Goal: Transaction & Acquisition: Purchase product/service

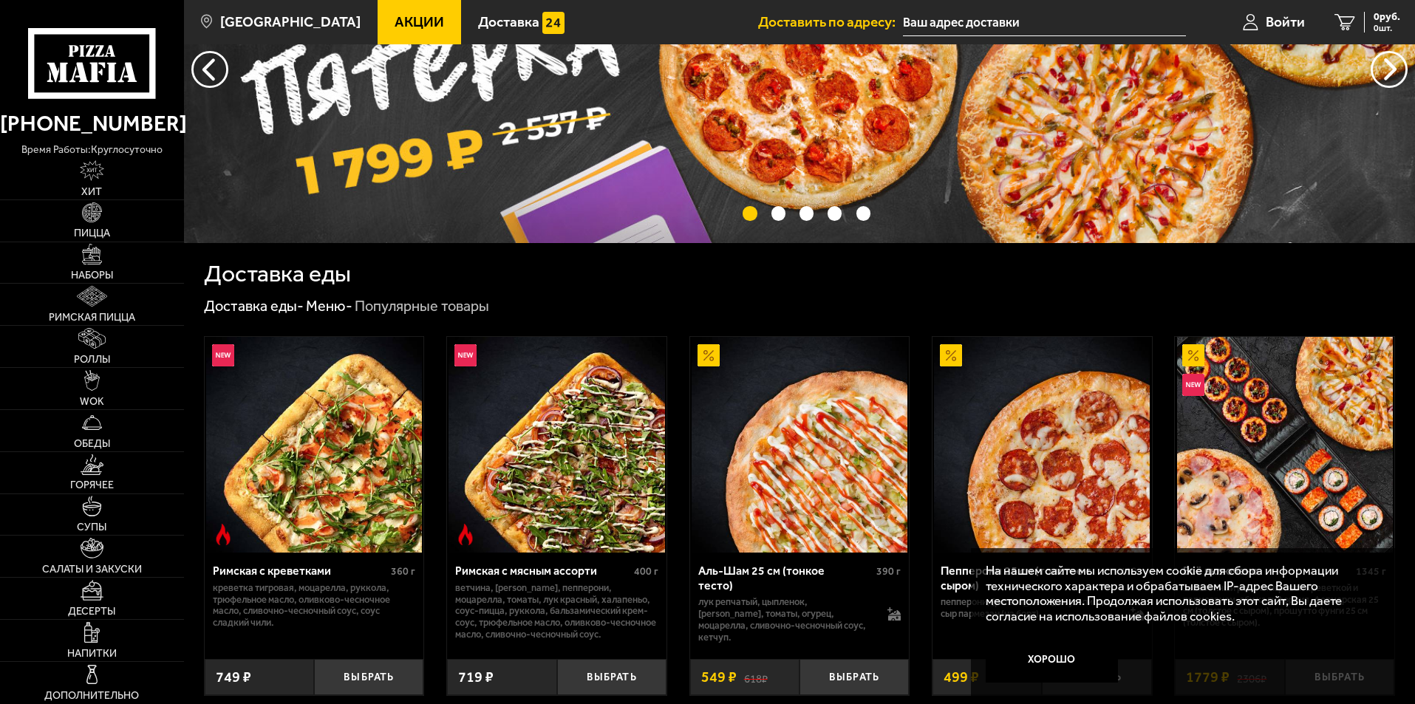
scroll to position [222, 0]
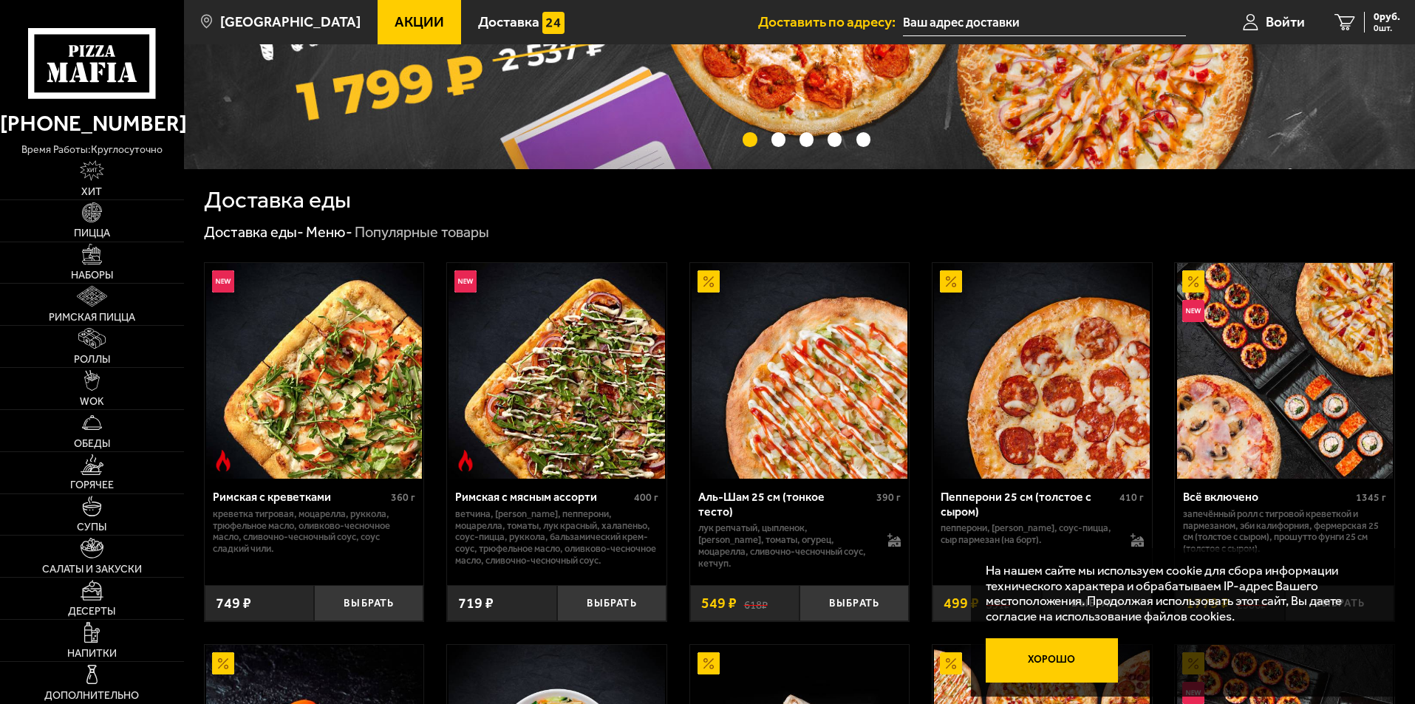
click at [1052, 648] on button "Хорошо" at bounding box center [1051, 660] width 133 height 44
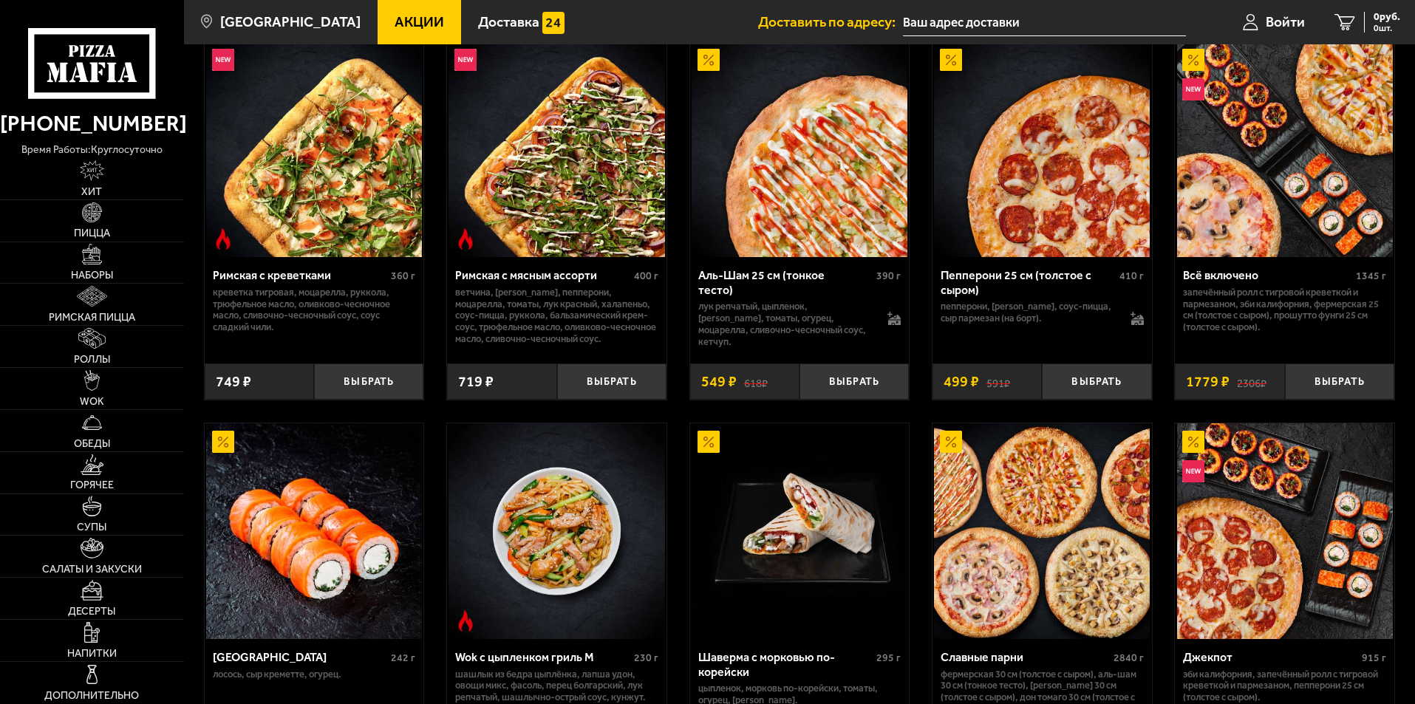
scroll to position [295, 0]
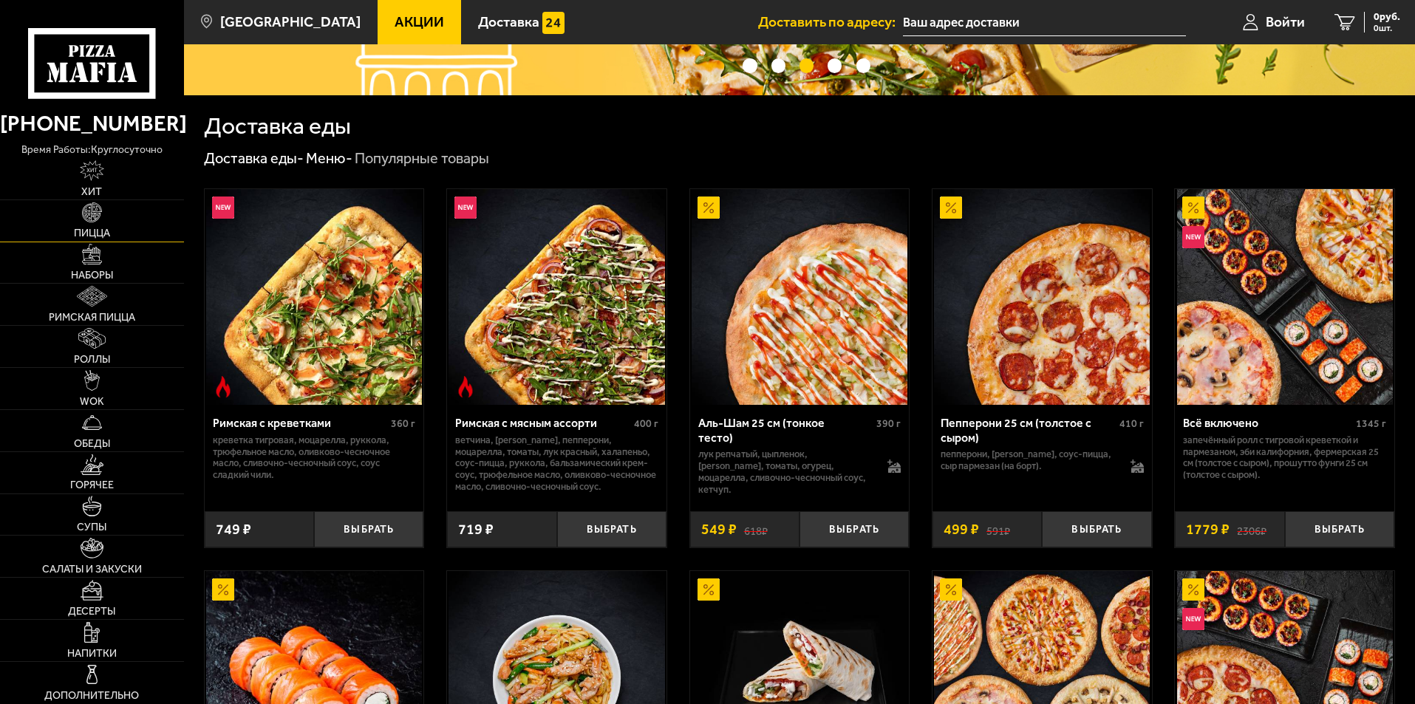
click at [95, 218] on img at bounding box center [92, 212] width 21 height 21
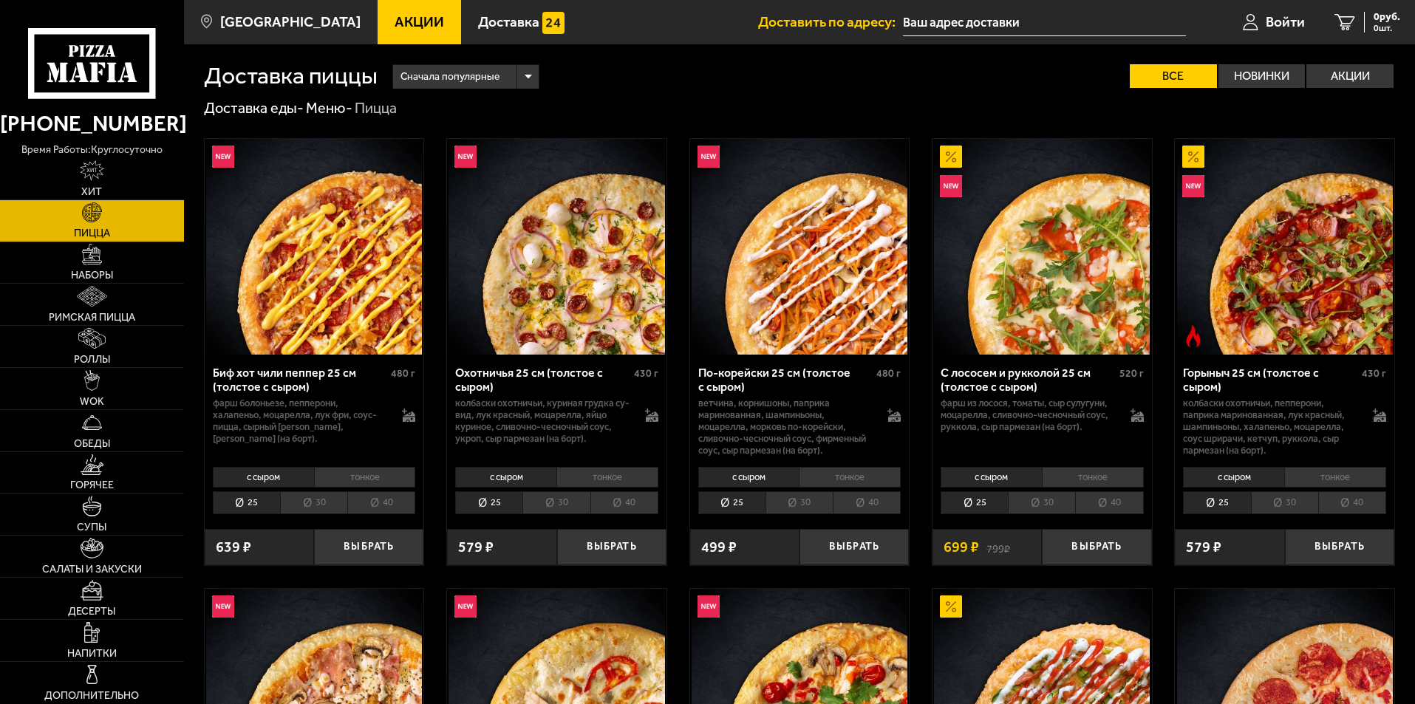
click at [511, 75] on div "Сначала популярные" at bounding box center [466, 77] width 146 height 24
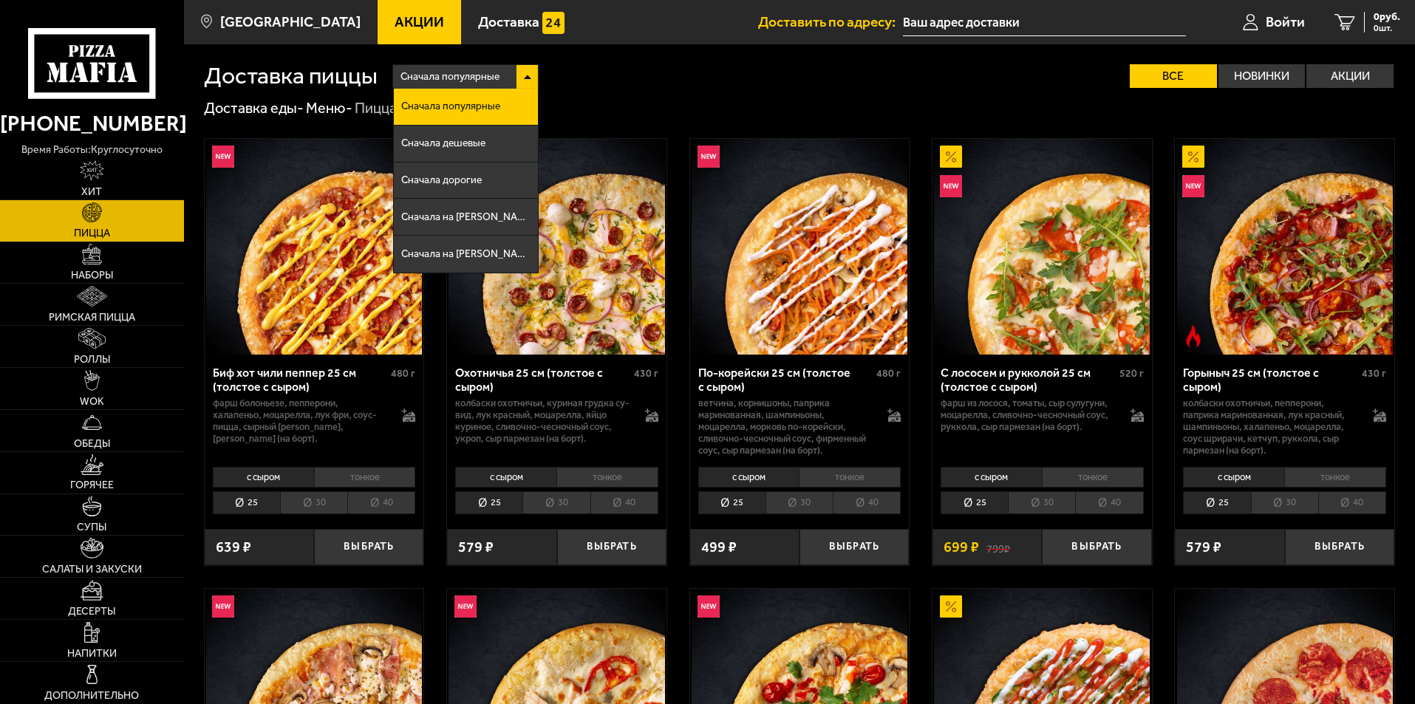
click at [511, 75] on div "Сначала популярные" at bounding box center [466, 77] width 146 height 24
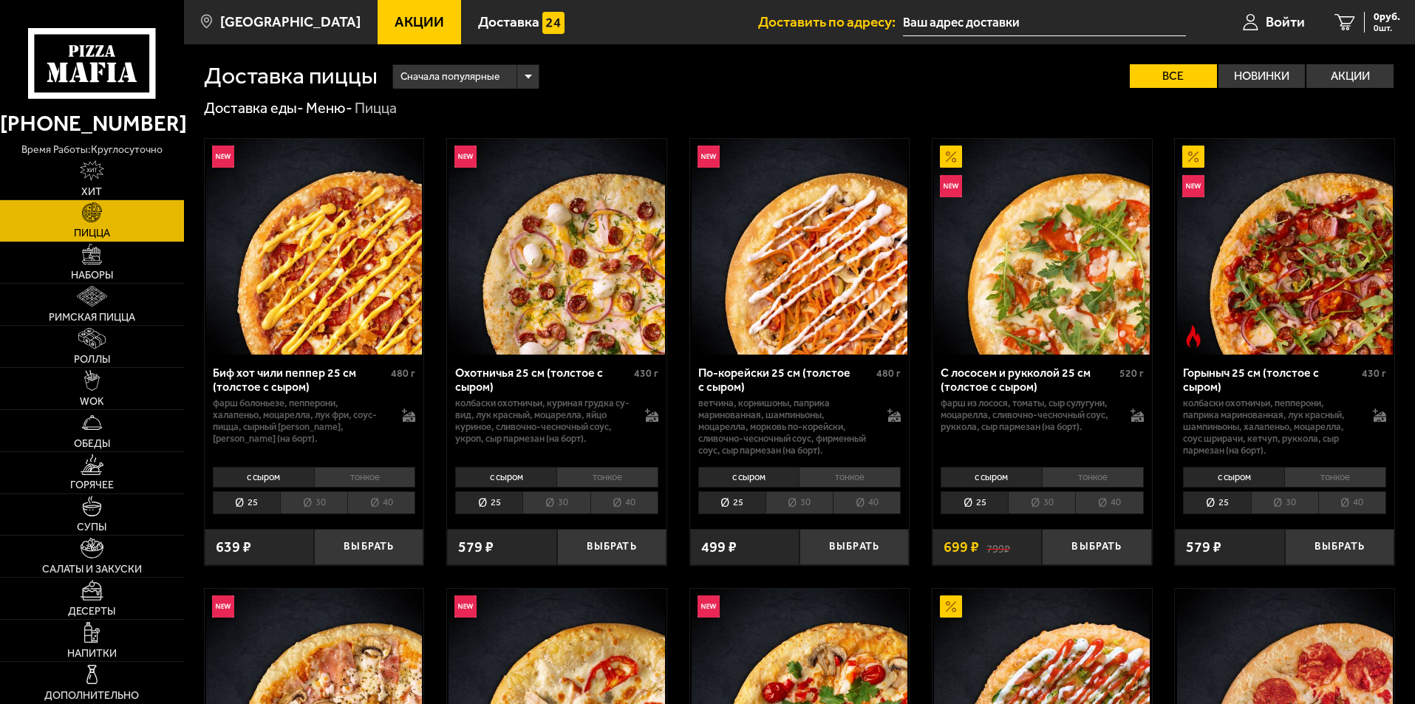
click at [519, 76] on div "Сначала популярные" at bounding box center [466, 77] width 146 height 24
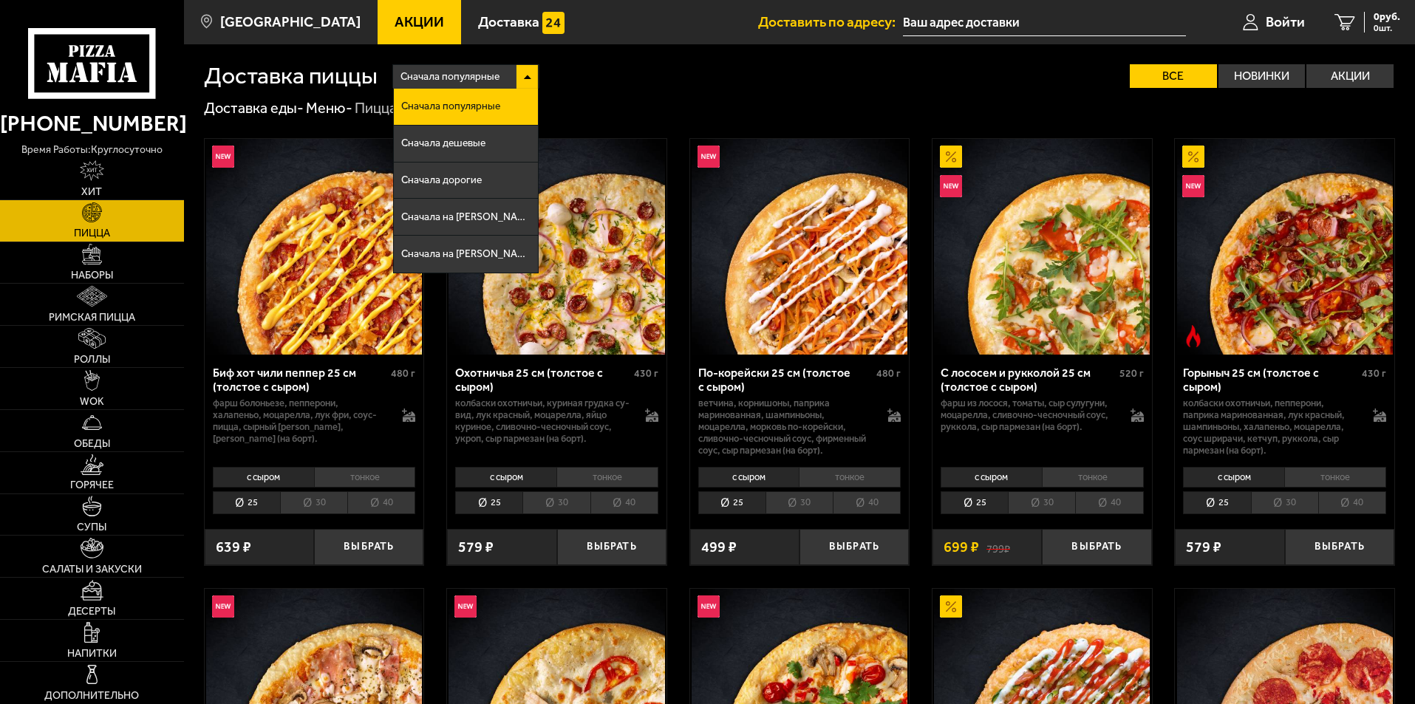
click at [663, 117] on div "Доставка еды - Меню - Пицца" at bounding box center [799, 108] width 1191 height 19
click at [524, 74] on div "Сначала популярные" at bounding box center [466, 77] width 146 height 24
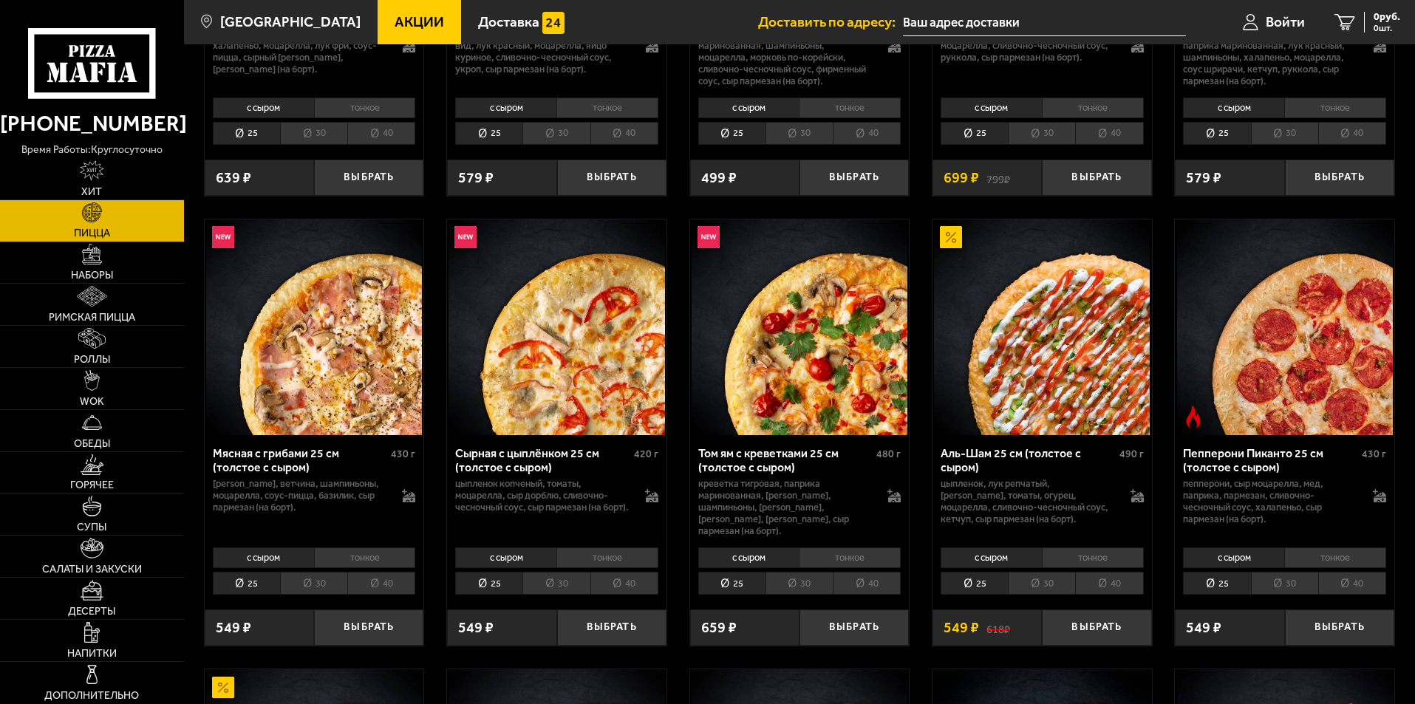
scroll to position [295, 0]
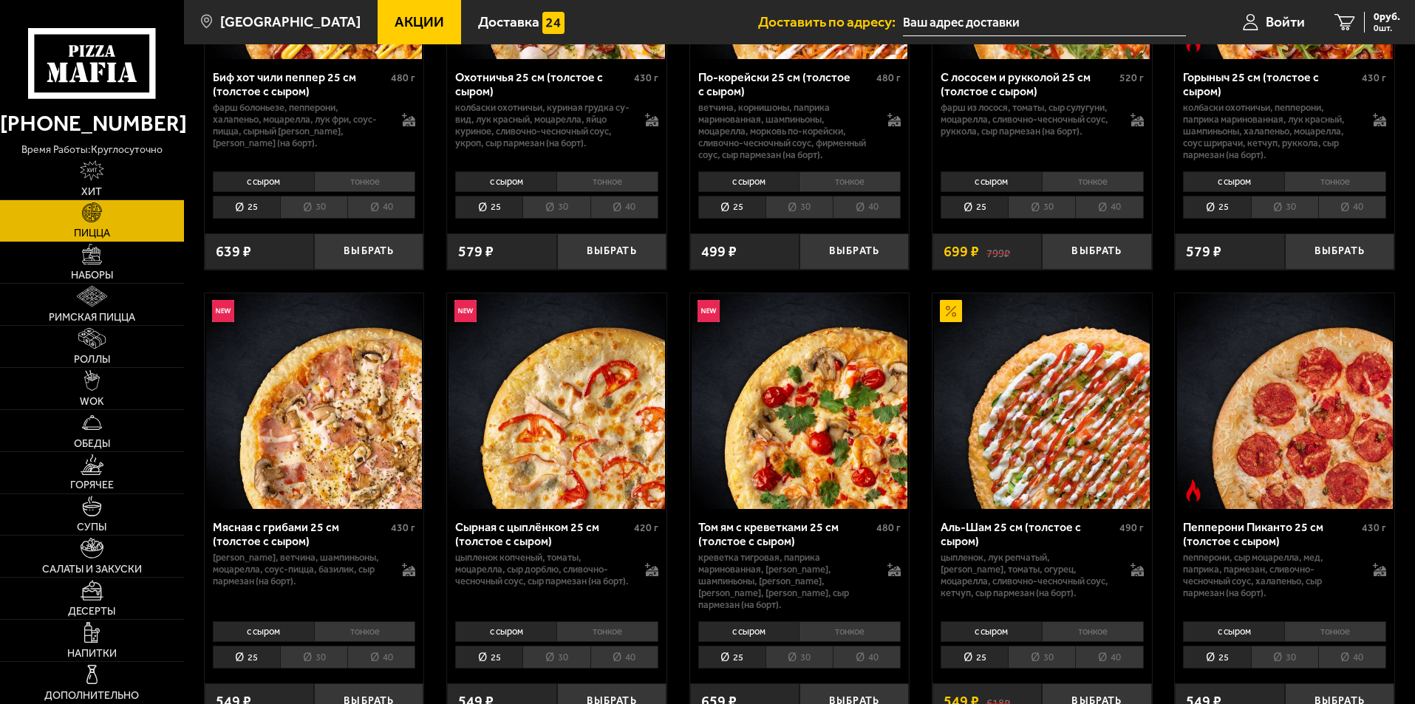
click at [1124, 208] on li "40" at bounding box center [1109, 207] width 68 height 23
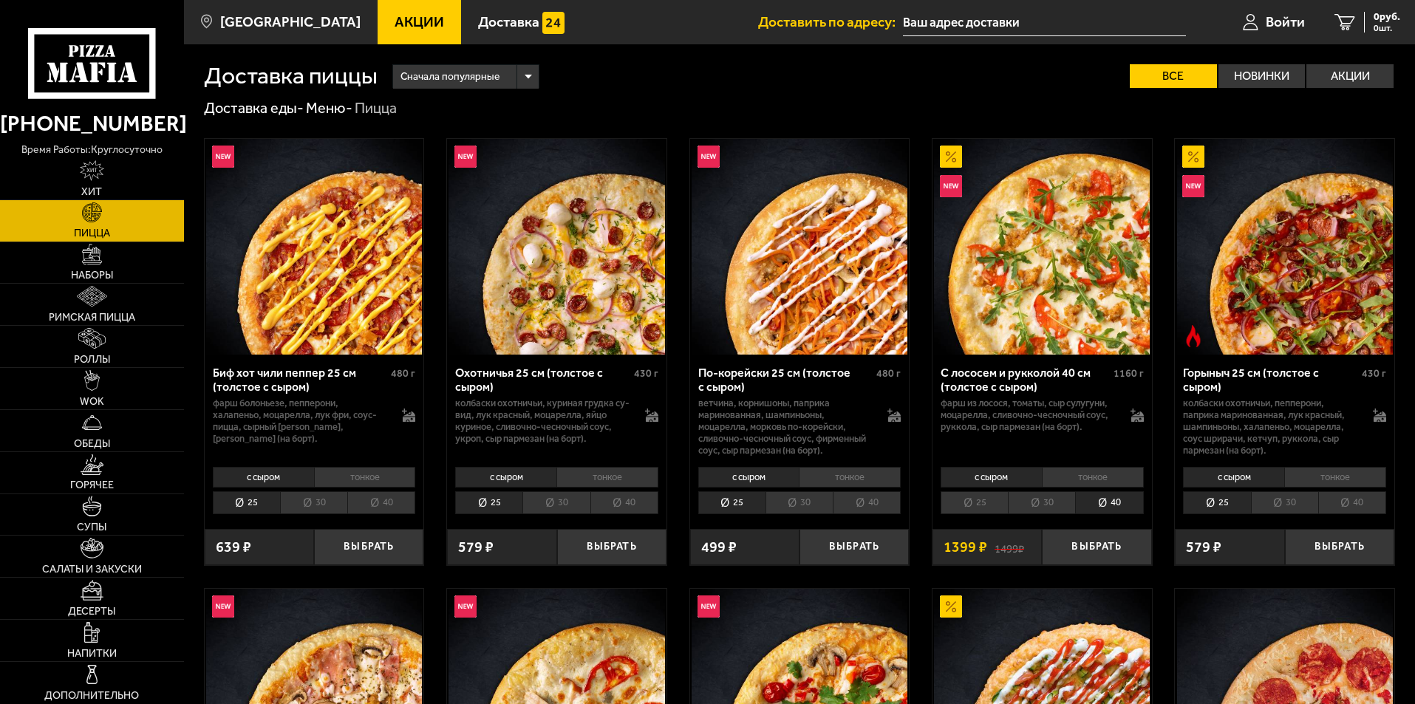
click at [979, 513] on li "25" at bounding box center [973, 502] width 67 height 23
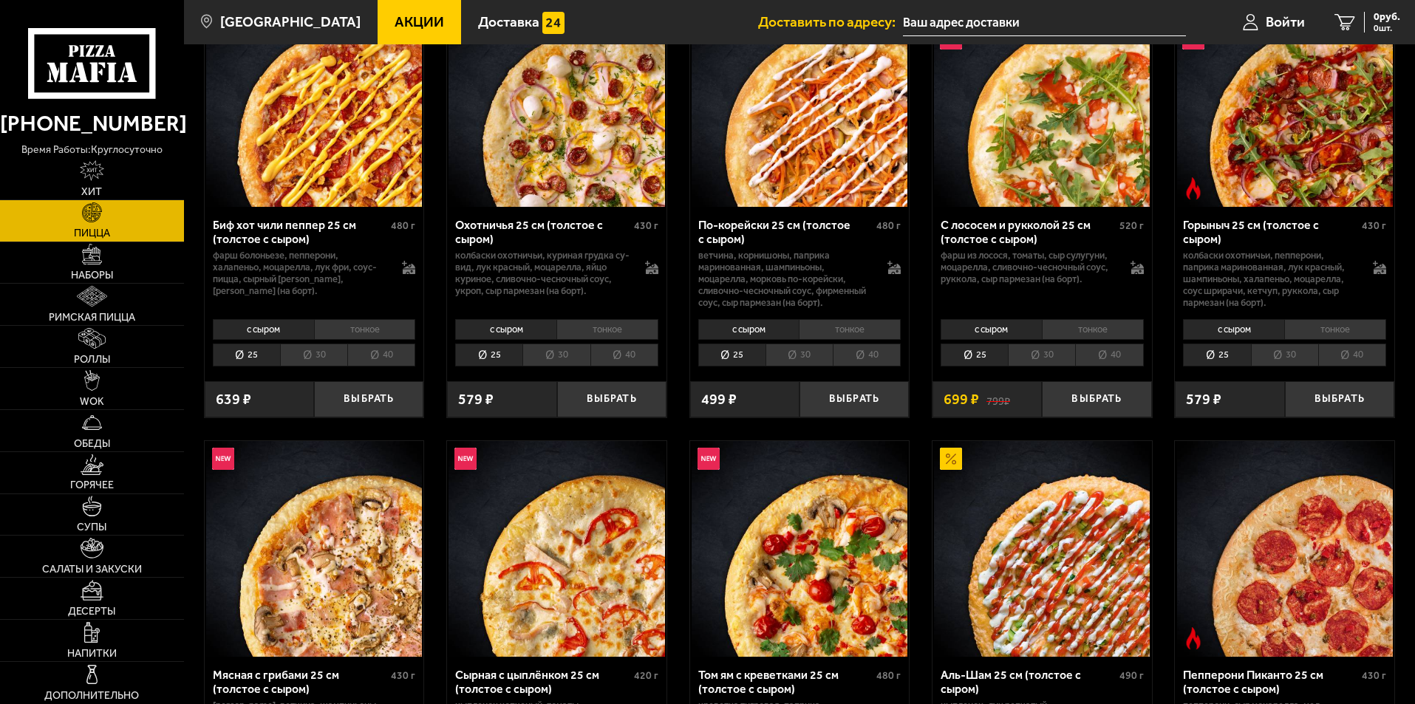
scroll to position [74, 0]
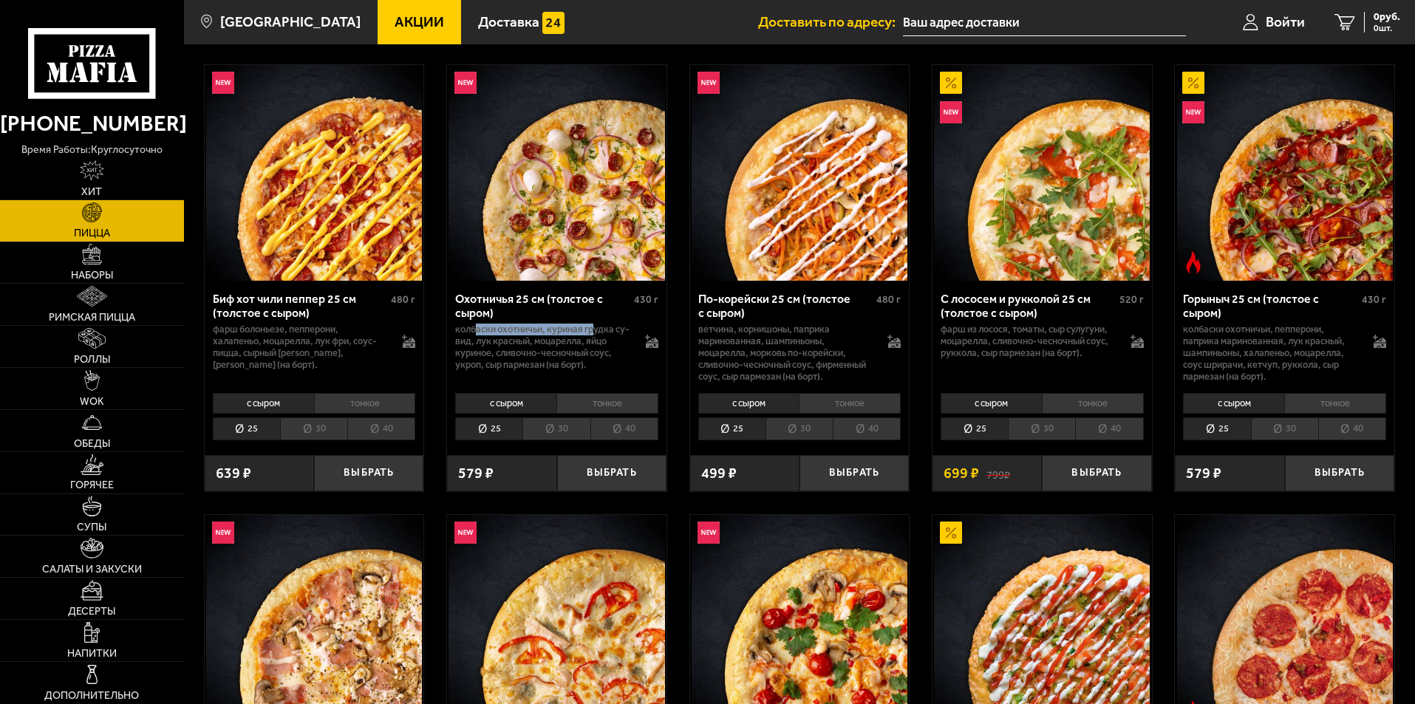
drag, startPoint x: 478, startPoint y: 331, endPoint x: 595, endPoint y: 334, distance: 117.5
click at [595, 334] on p "колбаски охотничьи, куриная грудка су-вид, лук красный, моцарелла, яйцо куриное…" at bounding box center [542, 347] width 175 height 47
drag, startPoint x: 487, startPoint y: 339, endPoint x: 536, endPoint y: 339, distance: 49.5
click at [536, 339] on p "колбаски охотничьи, куриная грудка су-вид, лук красный, моцарелла, яйцо куриное…" at bounding box center [542, 347] width 175 height 47
drag, startPoint x: 513, startPoint y: 355, endPoint x: 589, endPoint y: 358, distance: 75.4
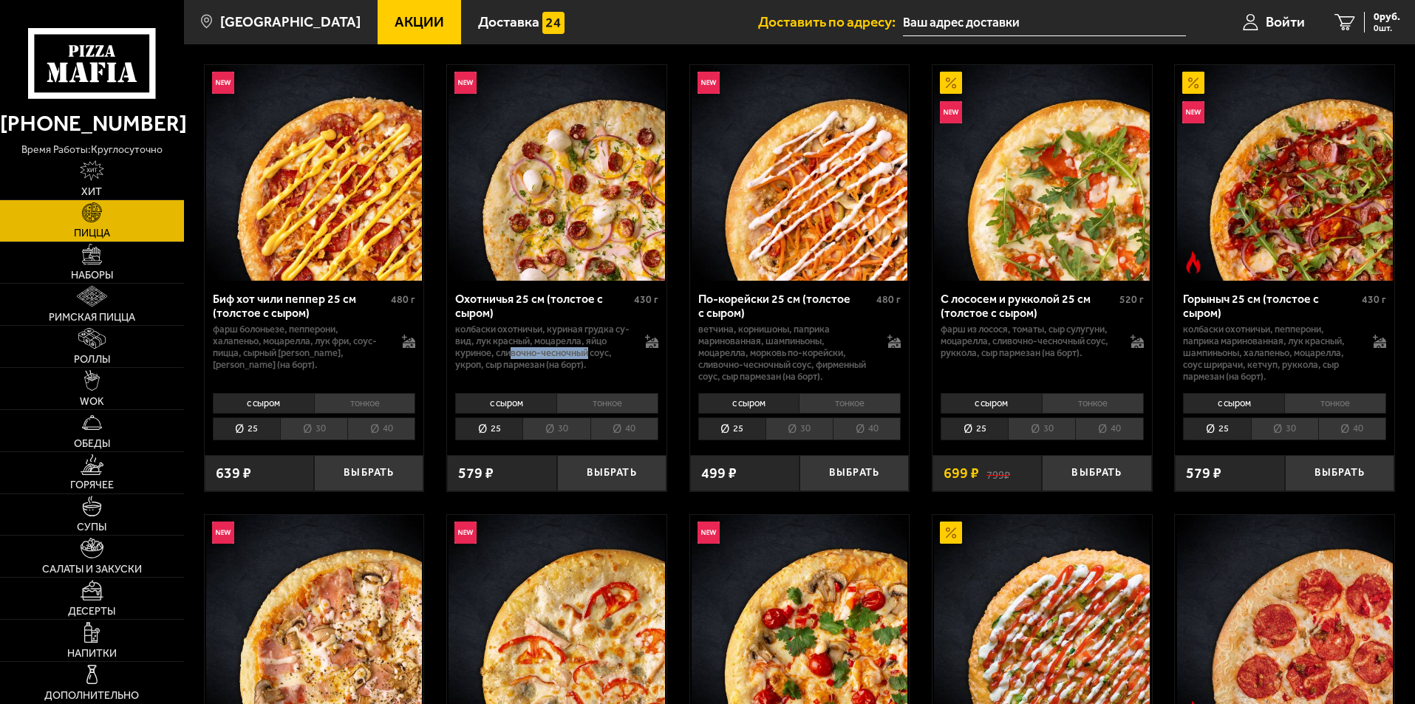
click at [589, 358] on p "колбаски охотничьи, куриная грудка су-вид, лук красный, моцарелла, яйцо куриное…" at bounding box center [542, 347] width 175 height 47
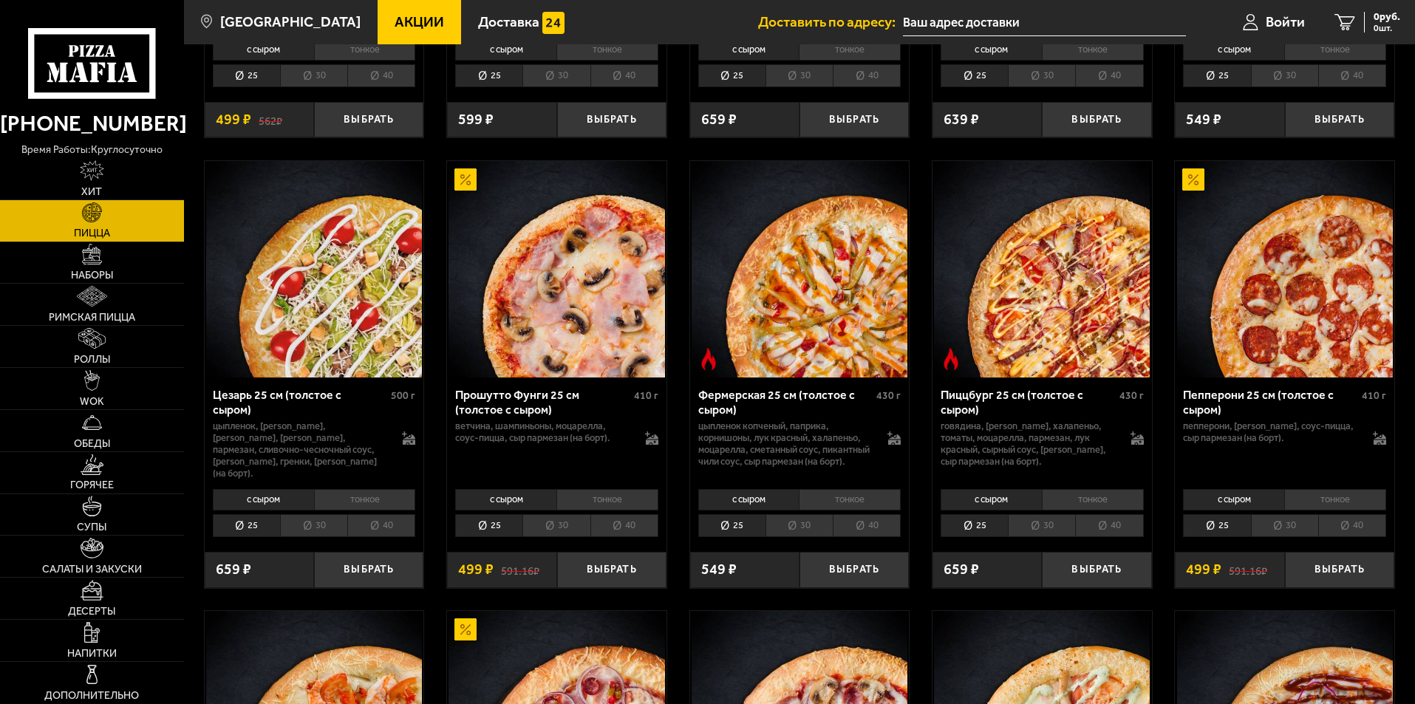
scroll to position [1404, 0]
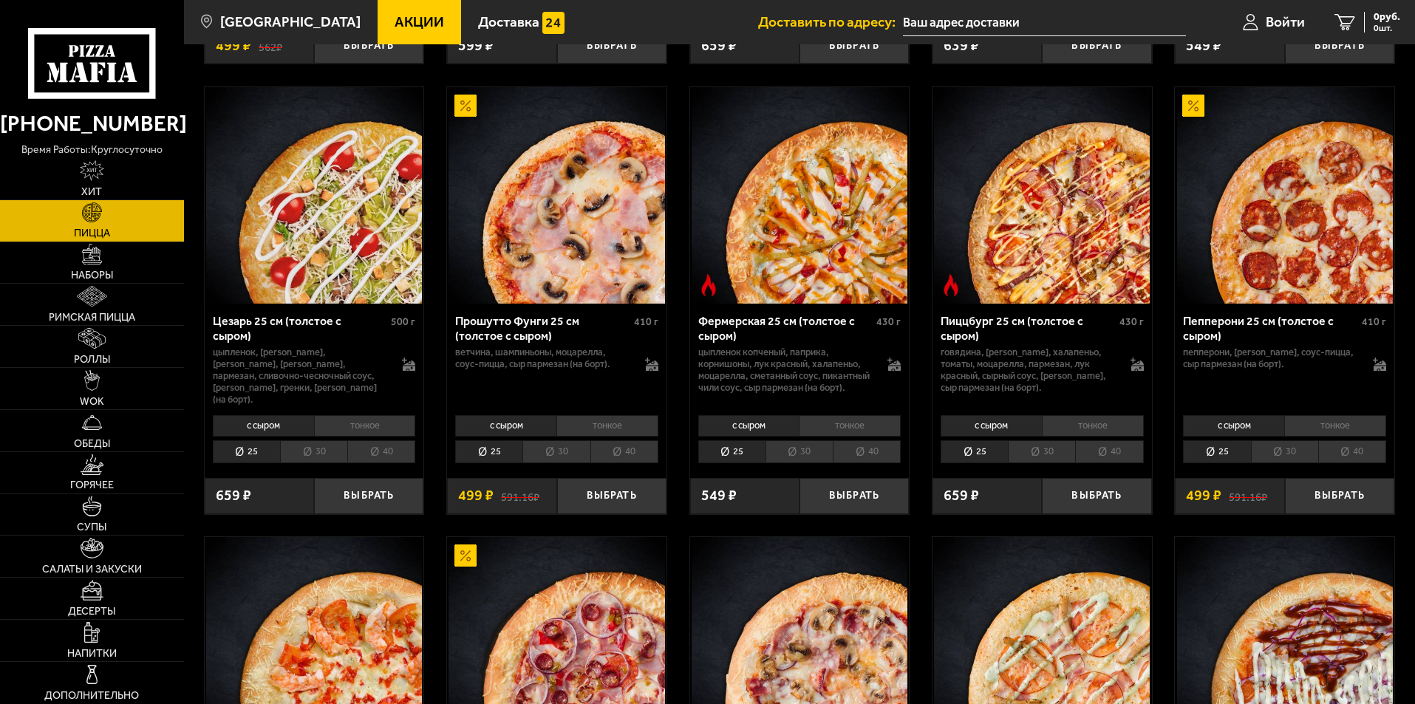
click at [705, 356] on p "цыпленок копченый, паприка, корнишоны, лук красный, халапеньо, моцарелла, смета…" at bounding box center [785, 369] width 175 height 47
drag, startPoint x: 705, startPoint y: 356, endPoint x: 761, endPoint y: 365, distance: 56.8
click at [761, 365] on p "цыпленок копченый, паприка, корнишоны, лук красный, халапеньо, моцарелла, смета…" at bounding box center [785, 369] width 175 height 47
click at [853, 460] on li "40" at bounding box center [867, 451] width 68 height 23
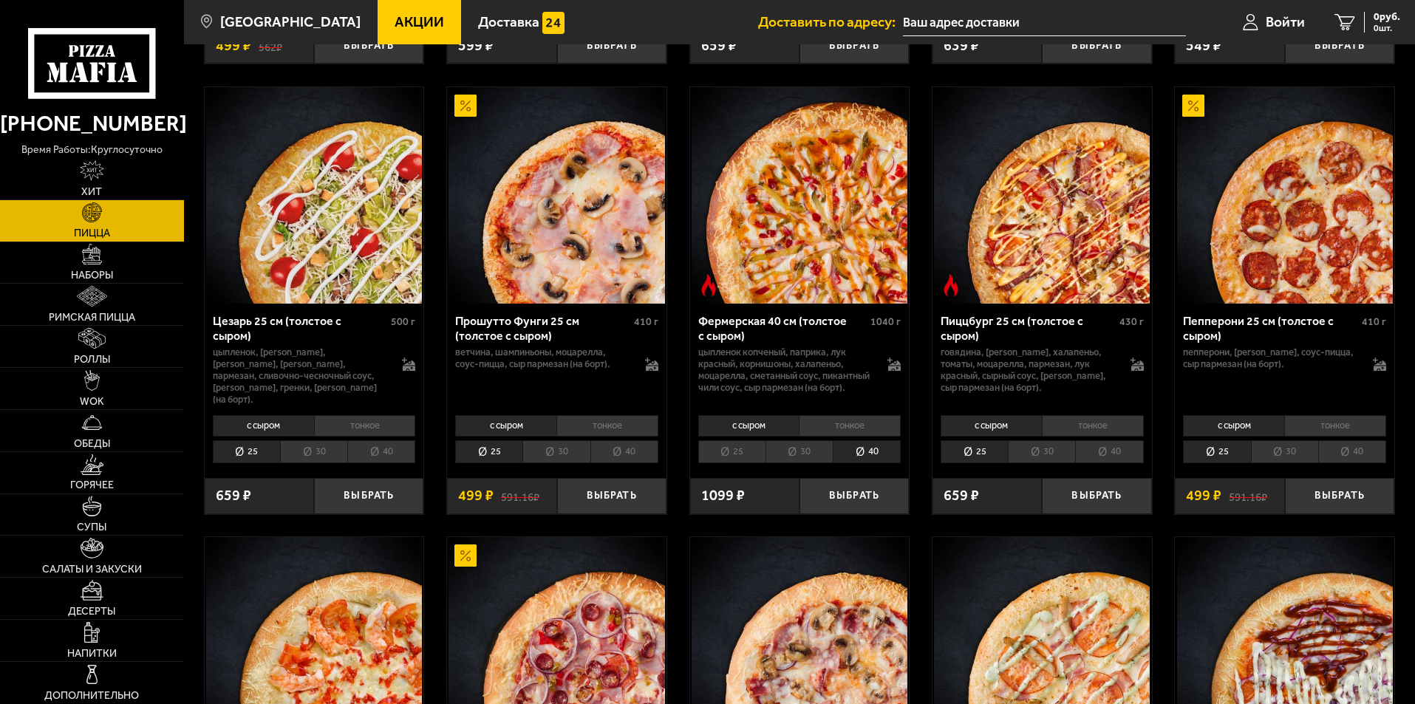
click at [725, 463] on li "25" at bounding box center [731, 451] width 67 height 23
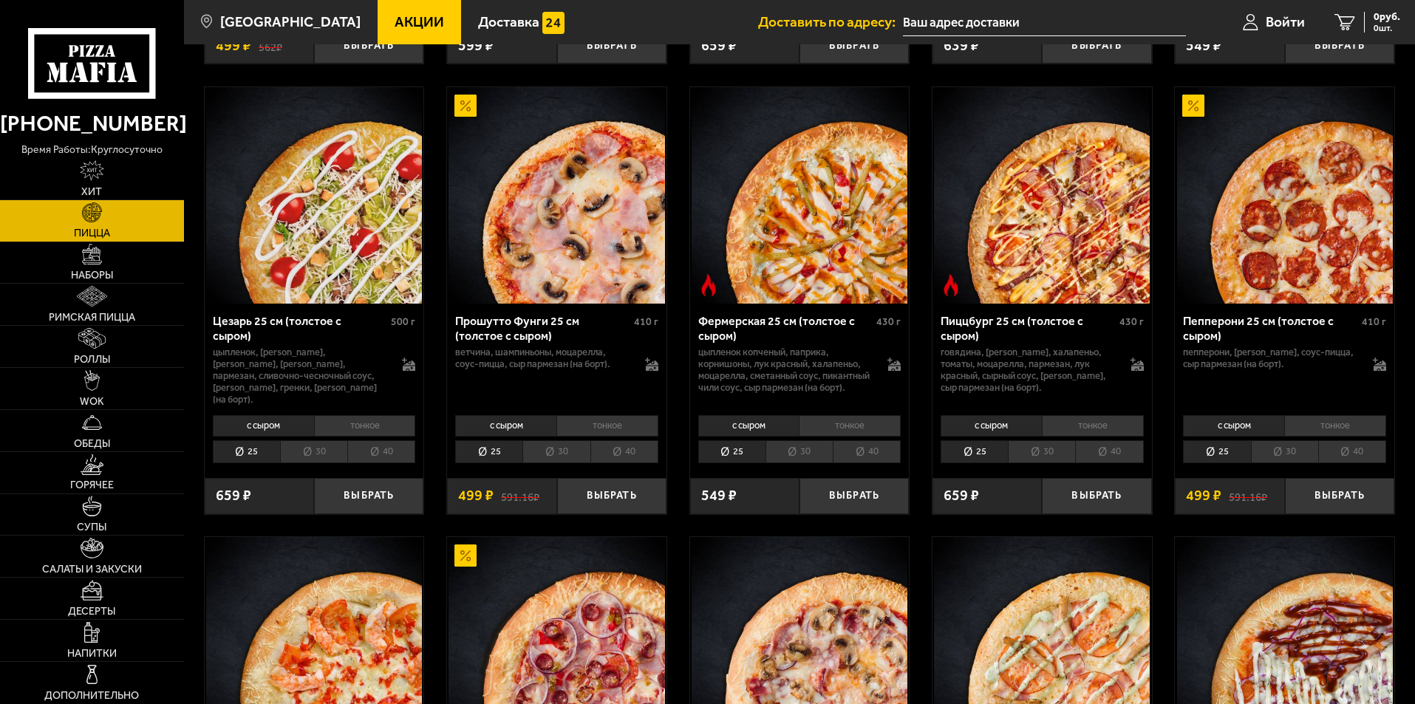
scroll to position [1330, 0]
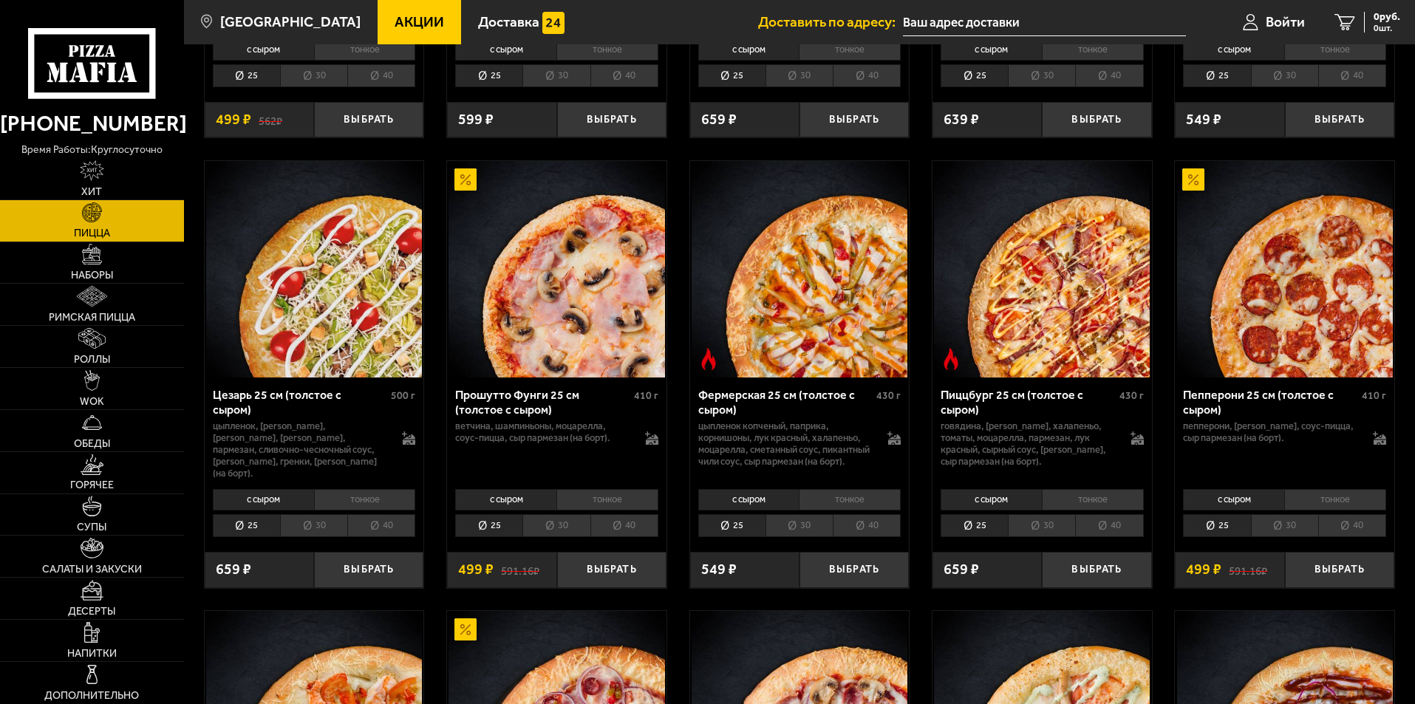
click at [854, 529] on li "40" at bounding box center [867, 525] width 68 height 23
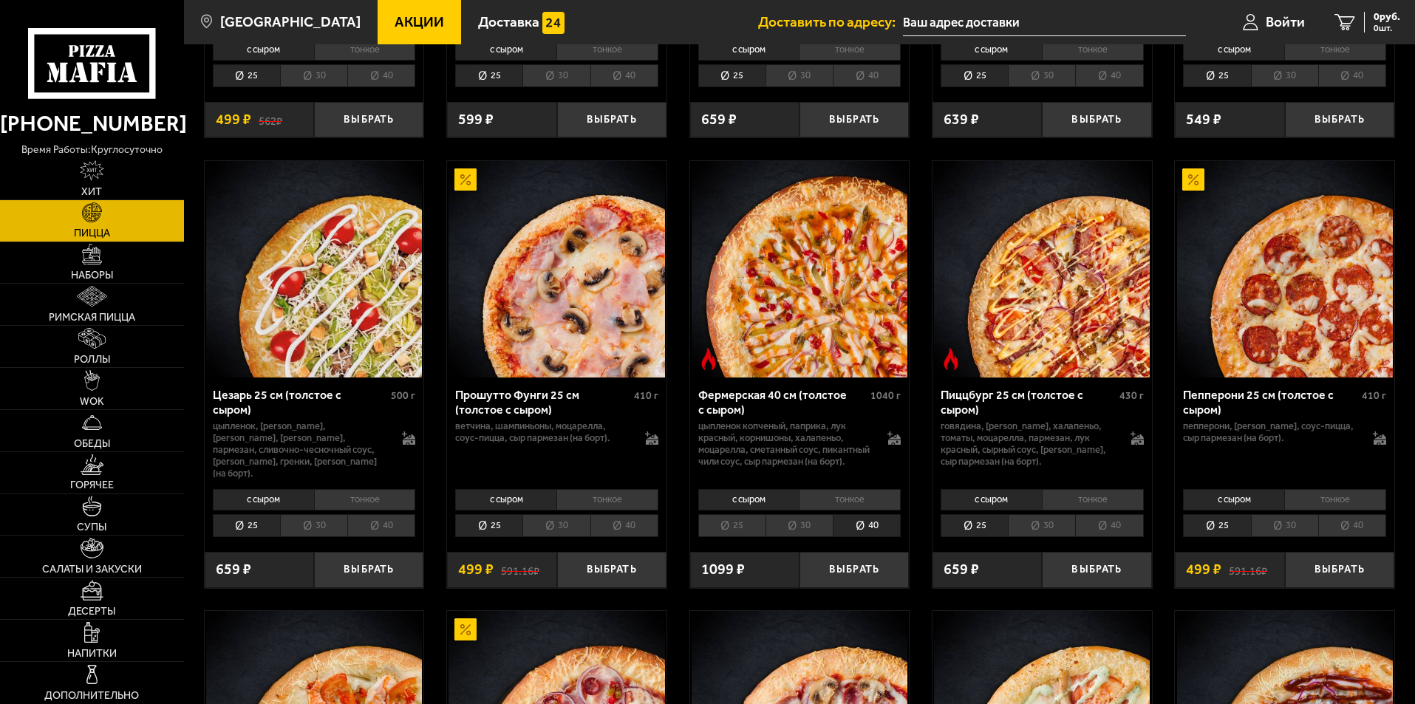
click at [847, 510] on li "тонкое" at bounding box center [850, 499] width 102 height 21
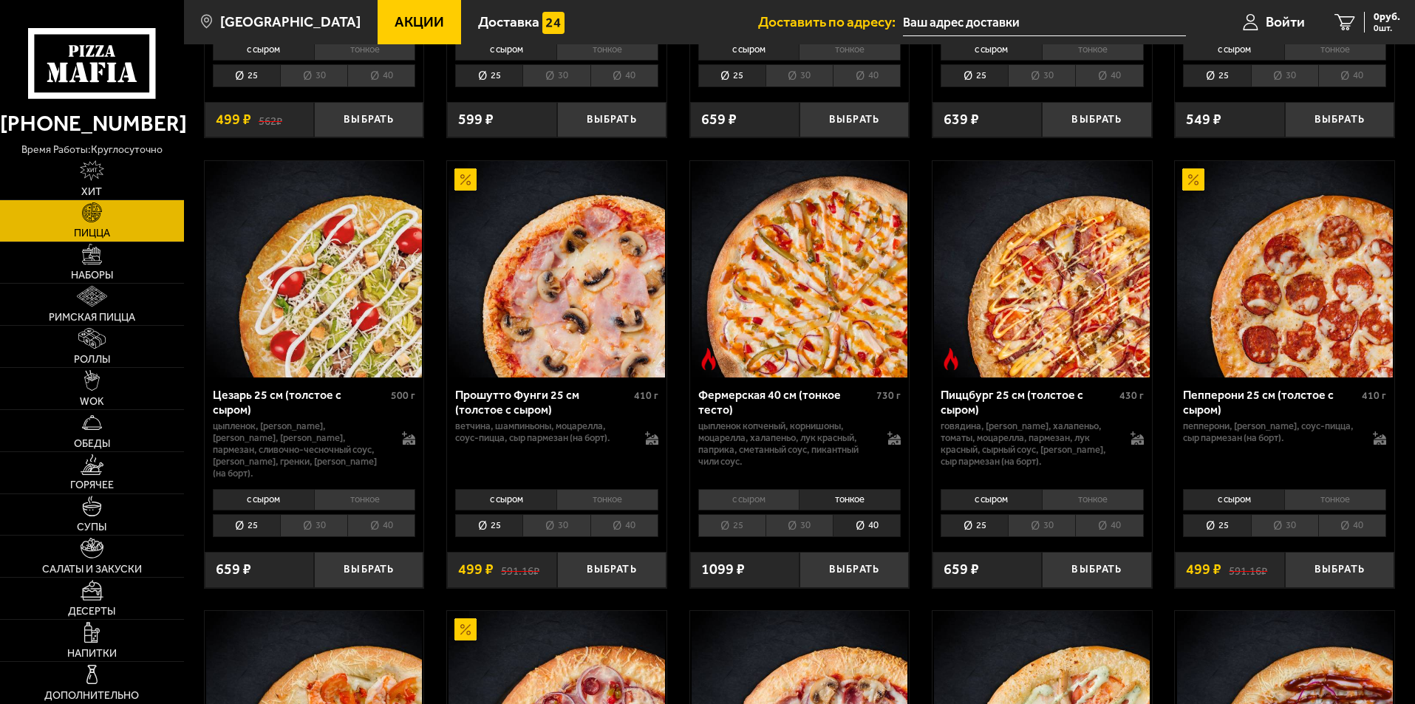
click at [750, 493] on li "с сыром" at bounding box center [748, 499] width 101 height 21
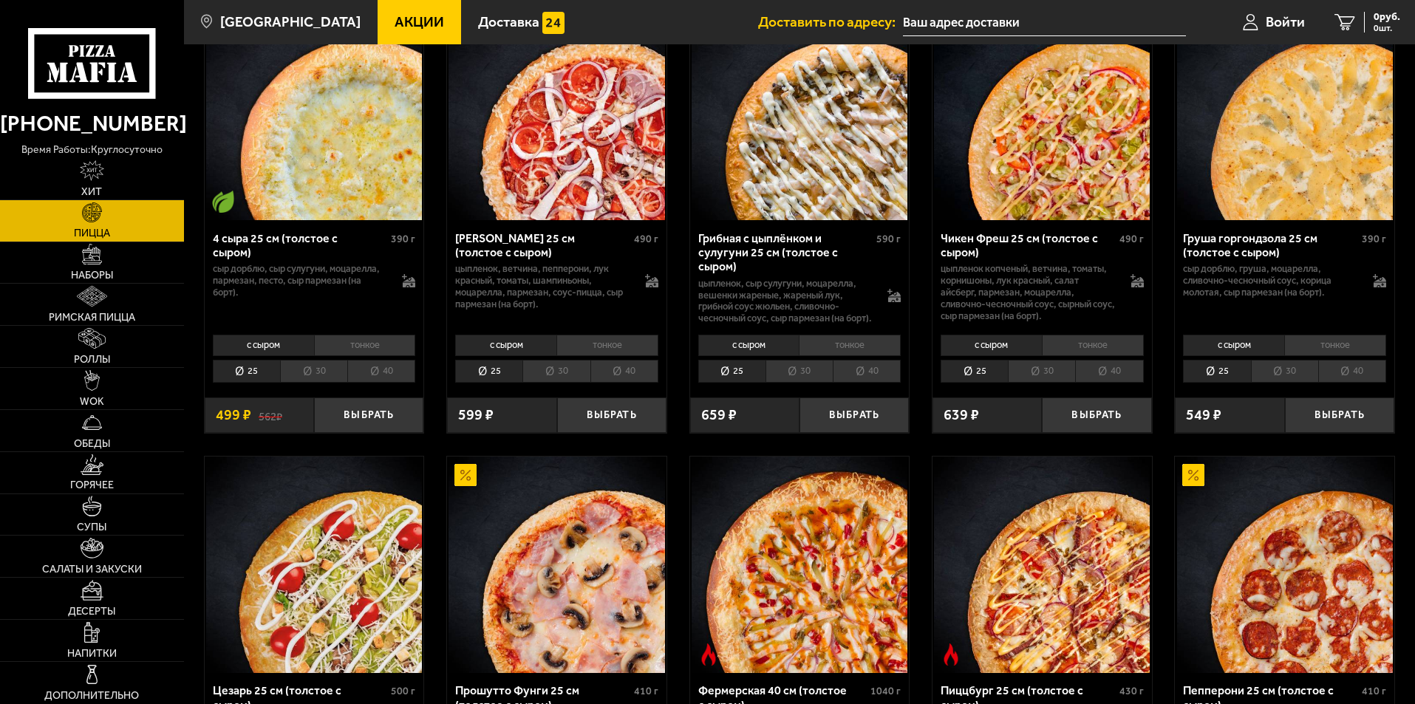
scroll to position [1256, 0]
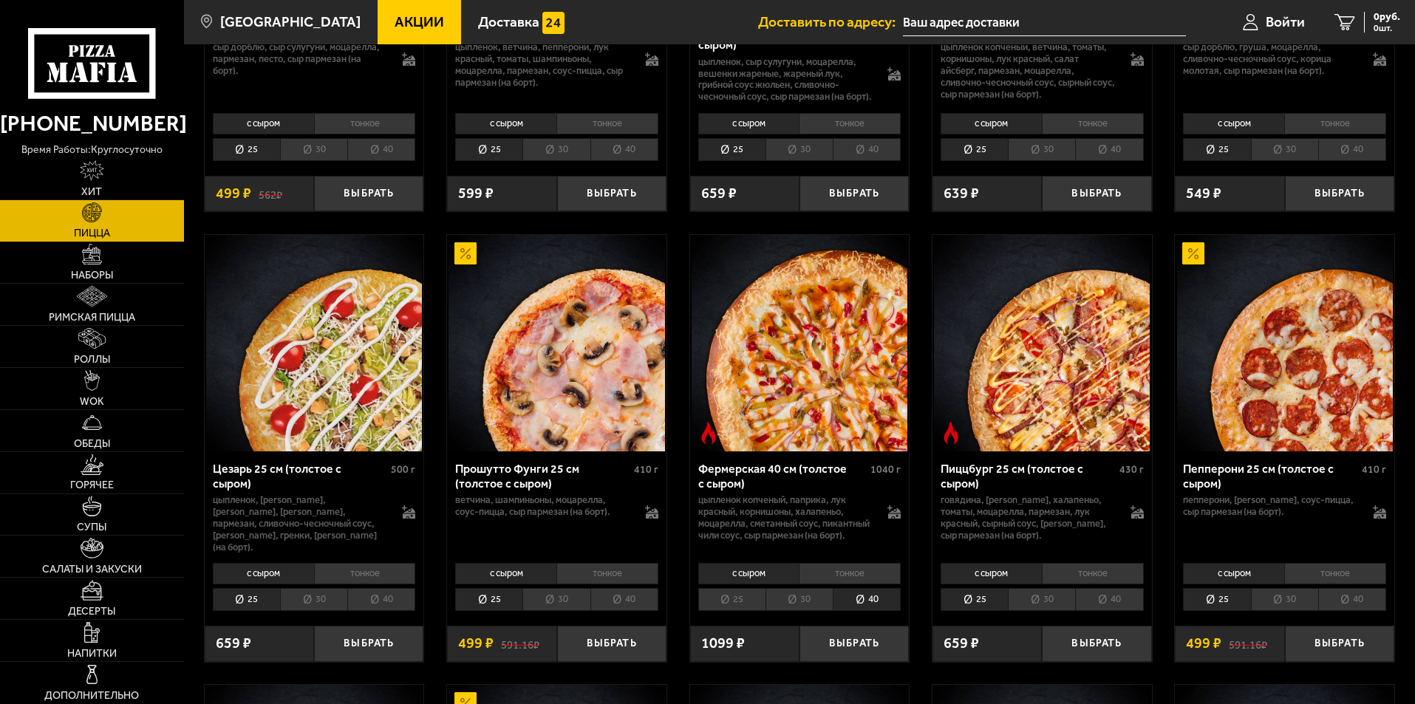
click at [780, 605] on li "30" at bounding box center [798, 599] width 67 height 23
click at [845, 606] on li "40" at bounding box center [867, 599] width 68 height 23
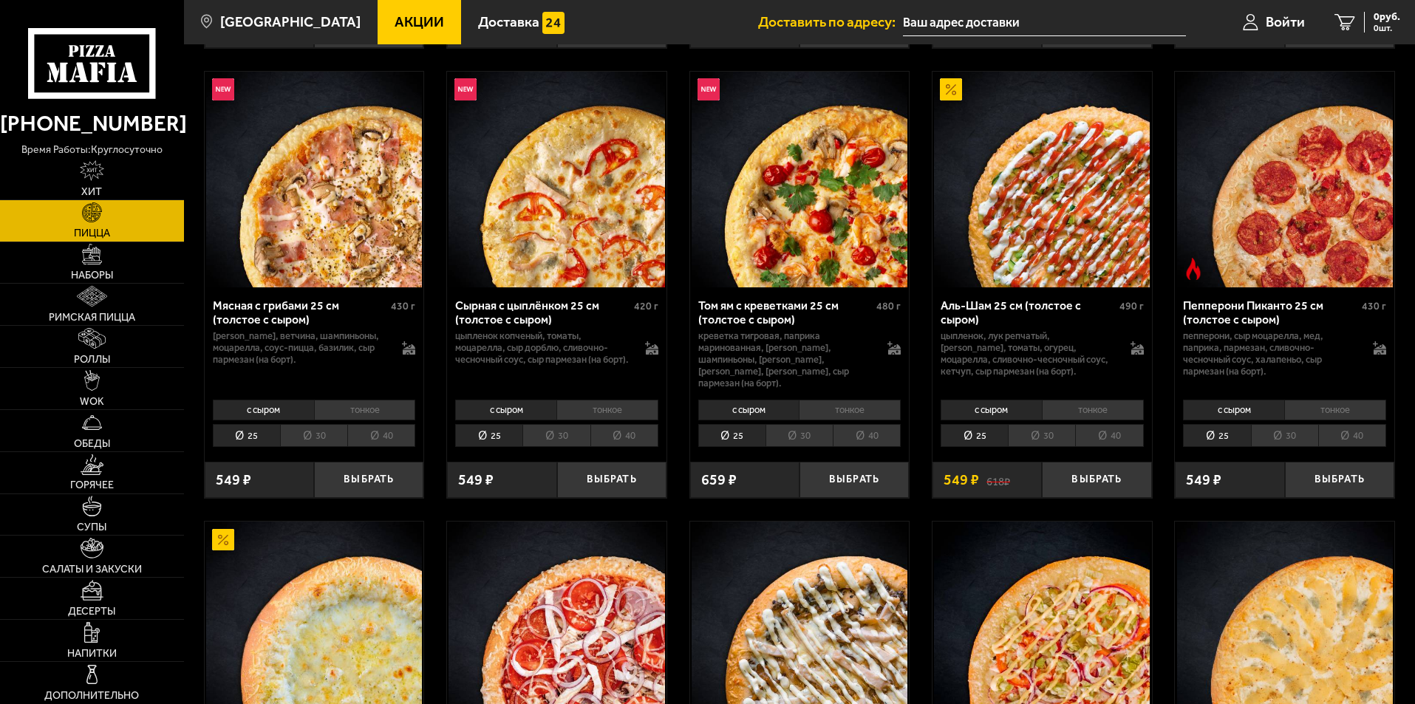
scroll to position [443, 0]
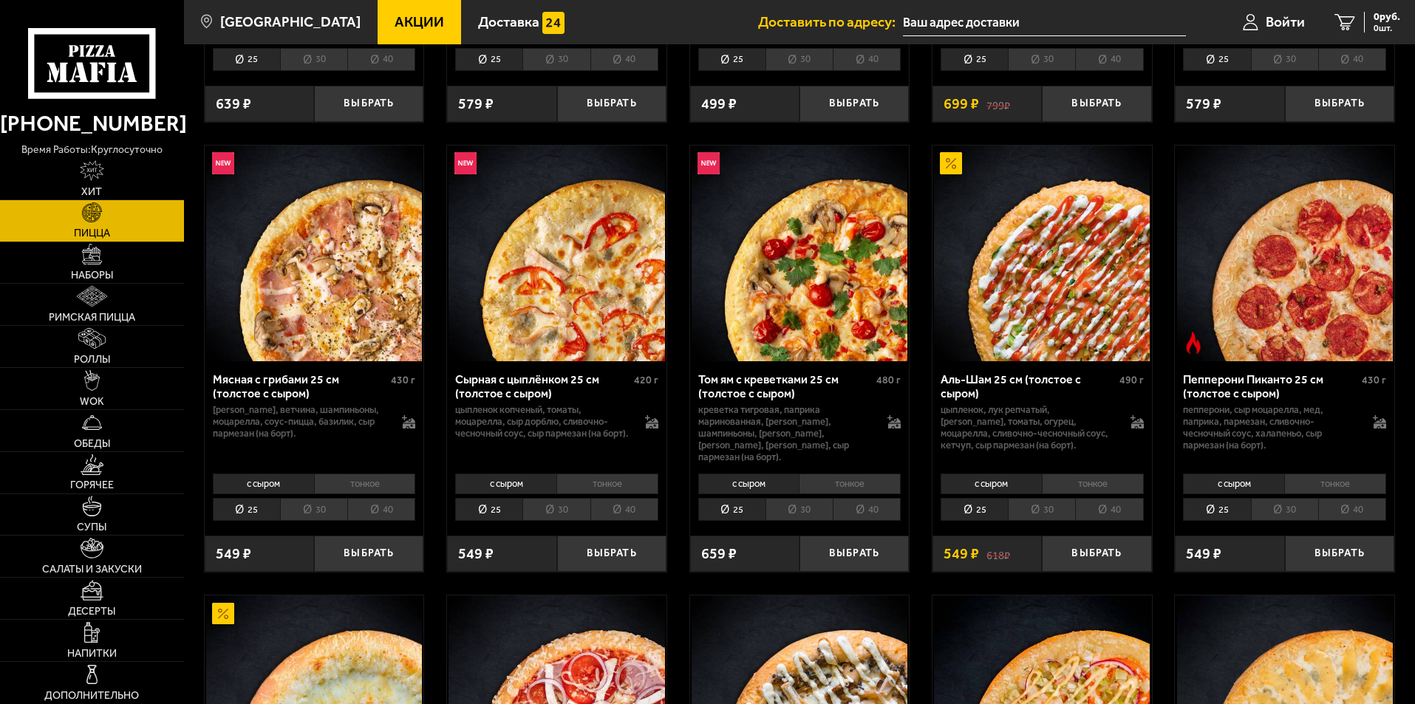
click at [850, 511] on li "40" at bounding box center [867, 509] width 68 height 23
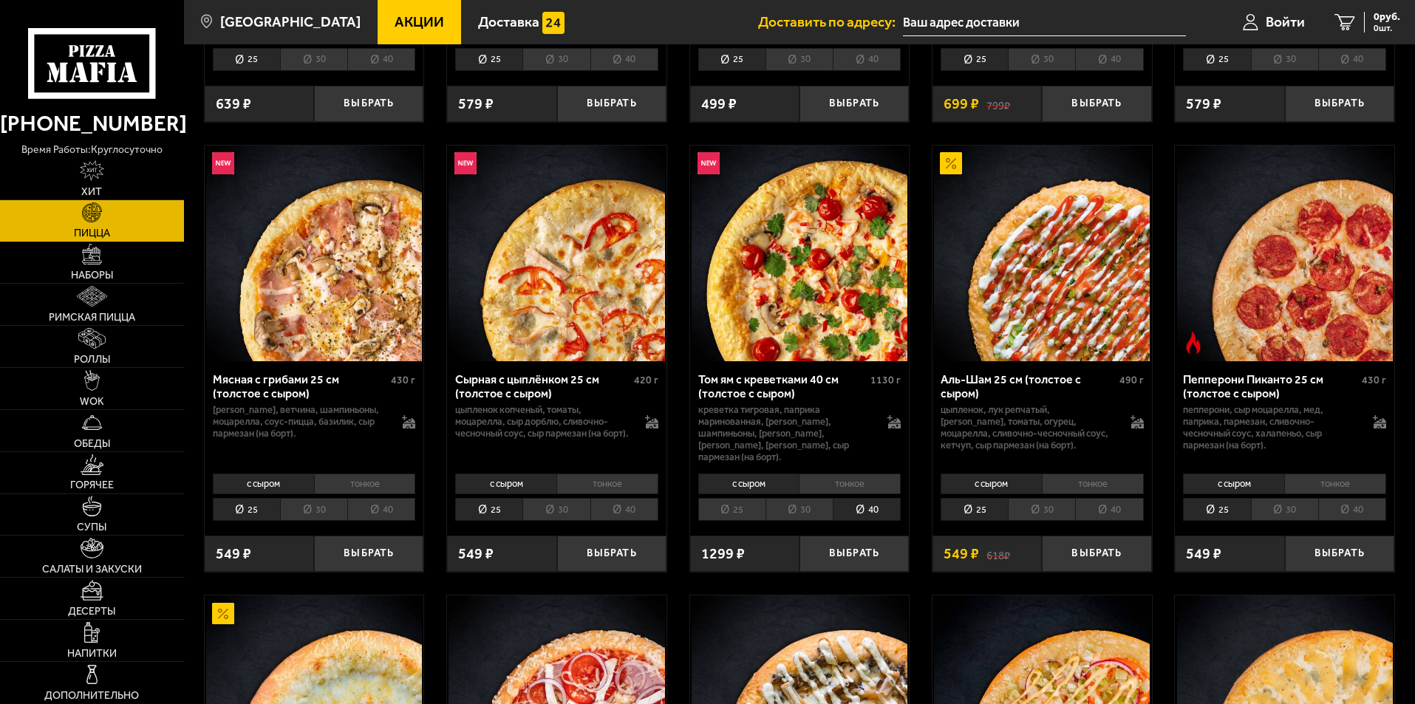
click at [738, 508] on li "25" at bounding box center [731, 509] width 67 height 23
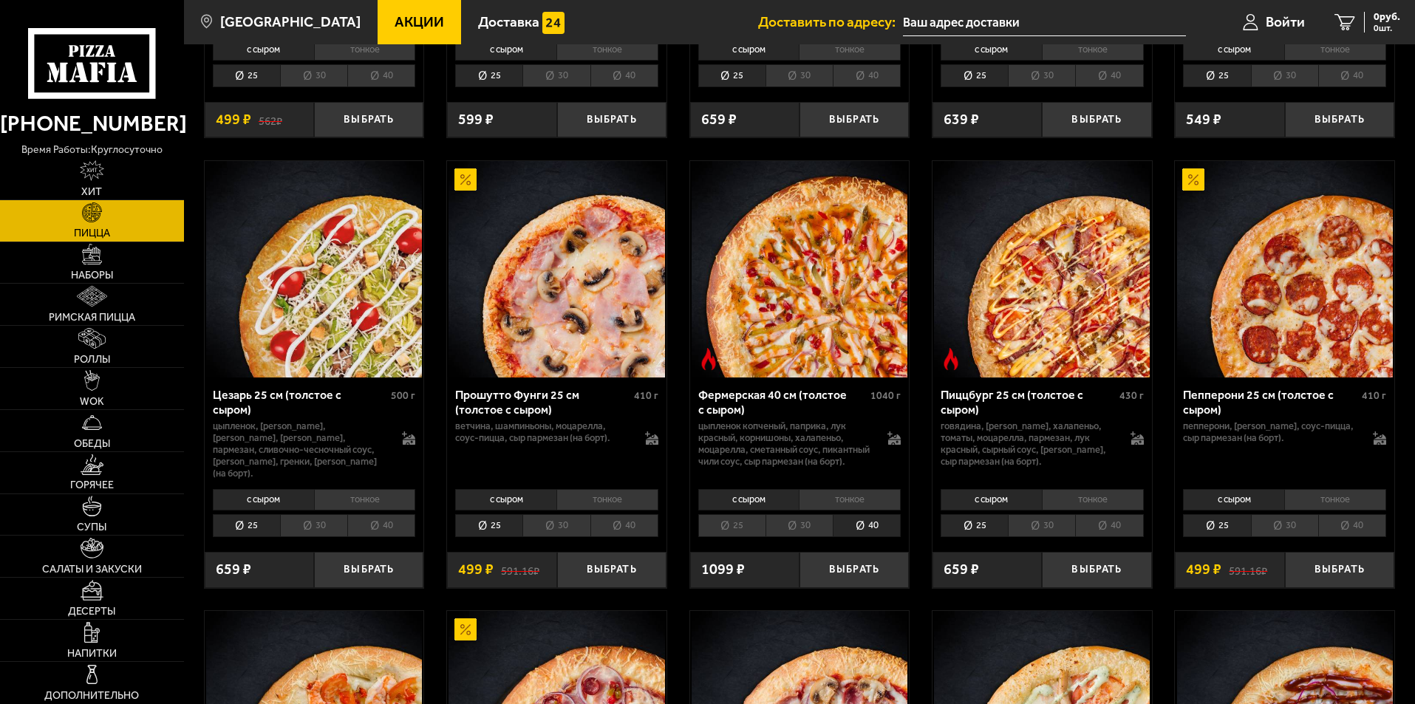
scroll to position [1404, 0]
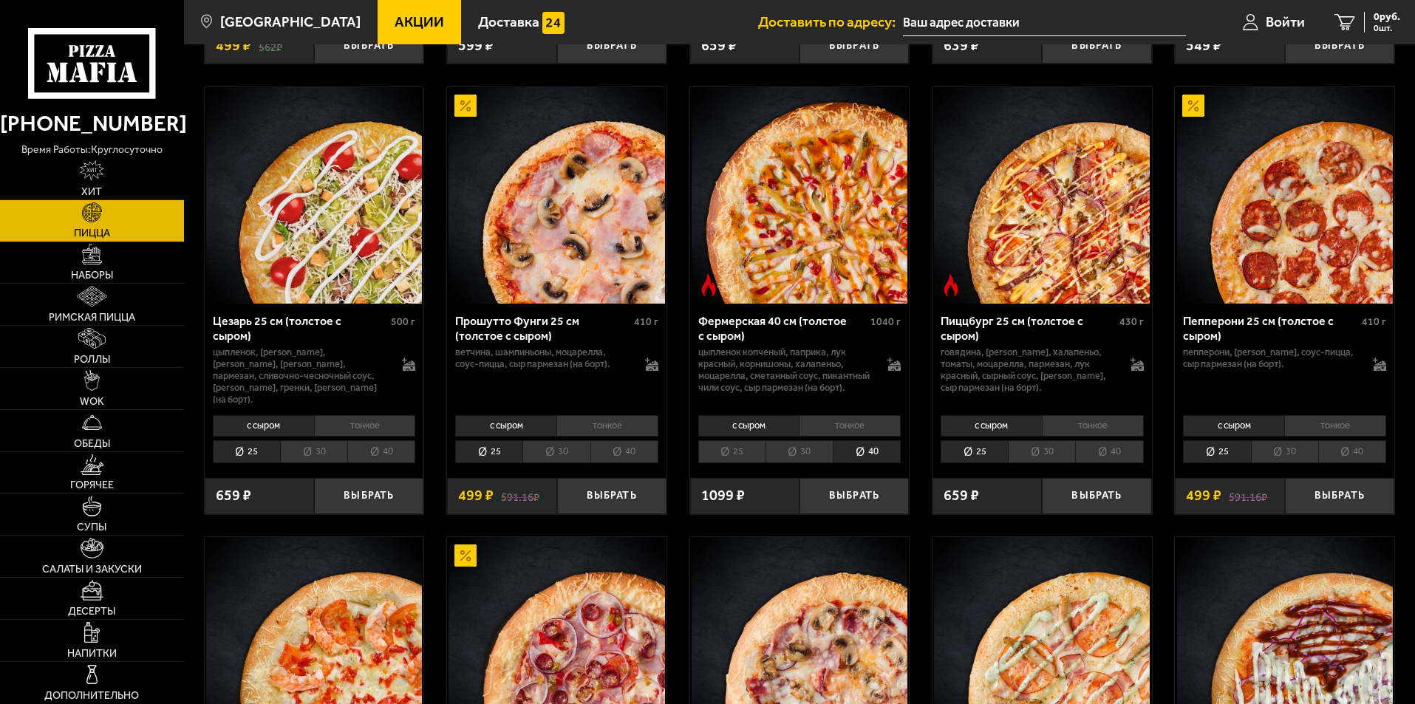
click at [1347, 459] on li "40" at bounding box center [1352, 451] width 68 height 23
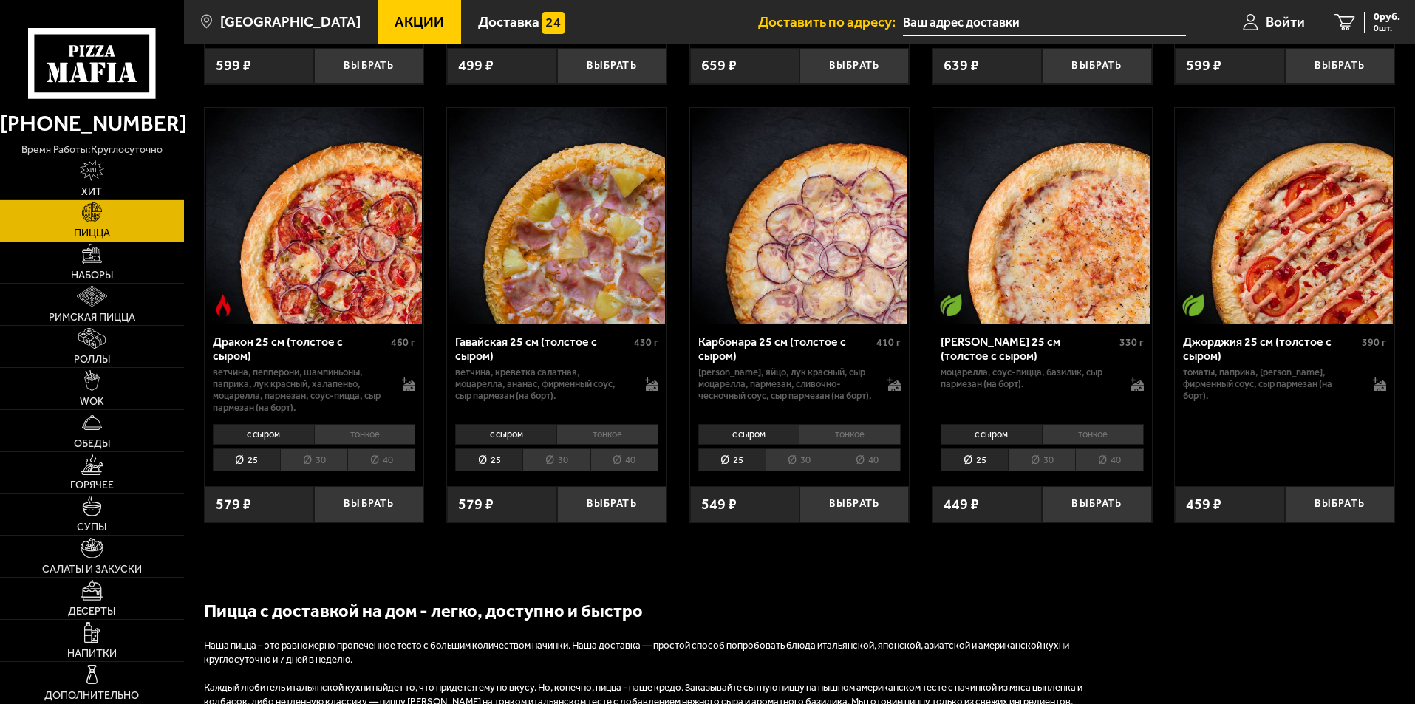
scroll to position [2659, 0]
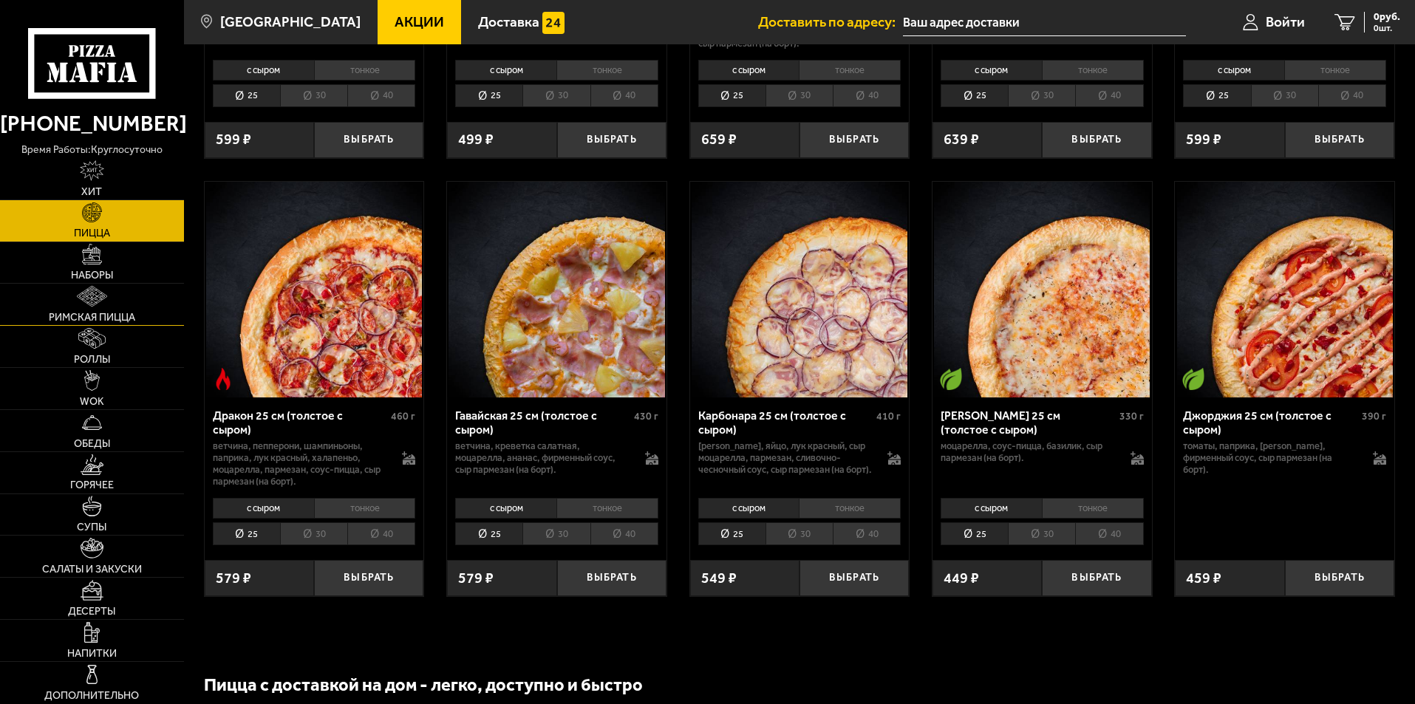
click at [114, 312] on span "Римская пицца" at bounding box center [92, 317] width 86 height 10
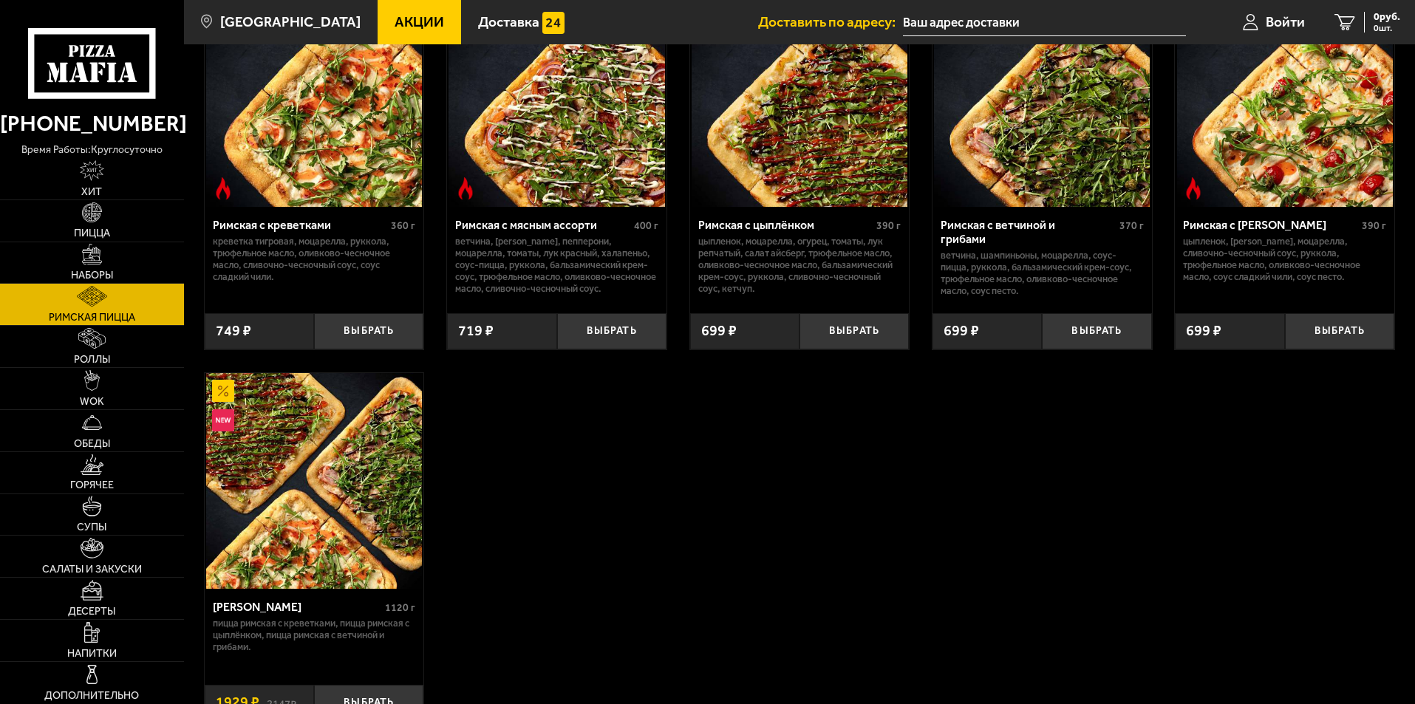
scroll to position [222, 0]
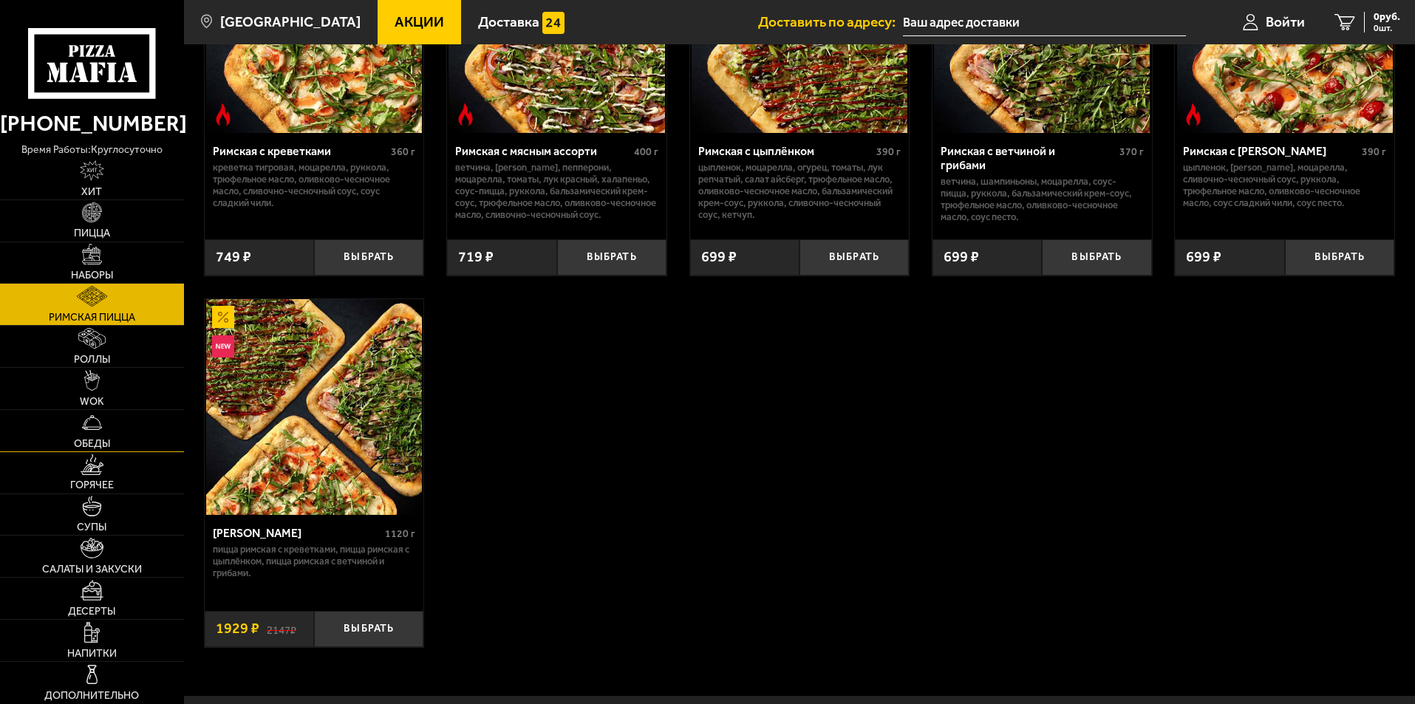
click at [118, 437] on link "Обеды" at bounding box center [92, 430] width 184 height 41
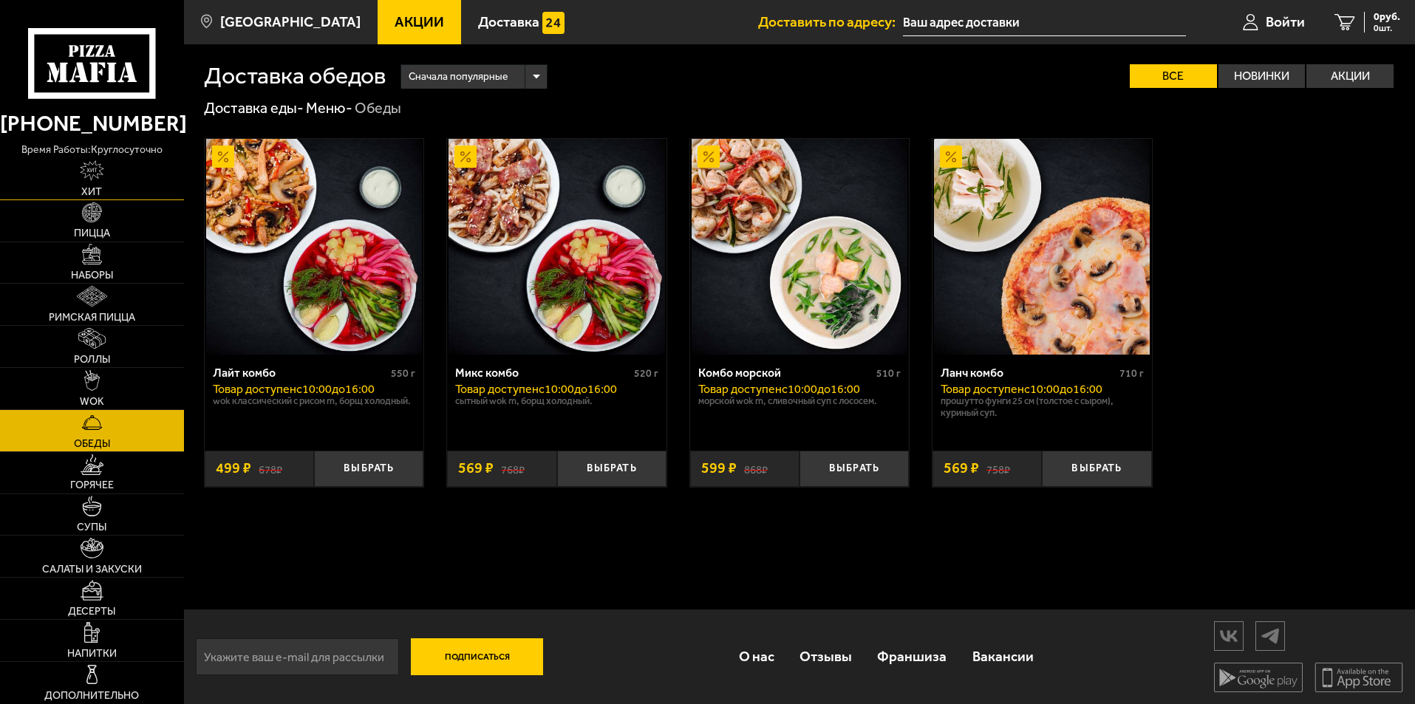
click at [108, 188] on link "Хит" at bounding box center [92, 178] width 184 height 41
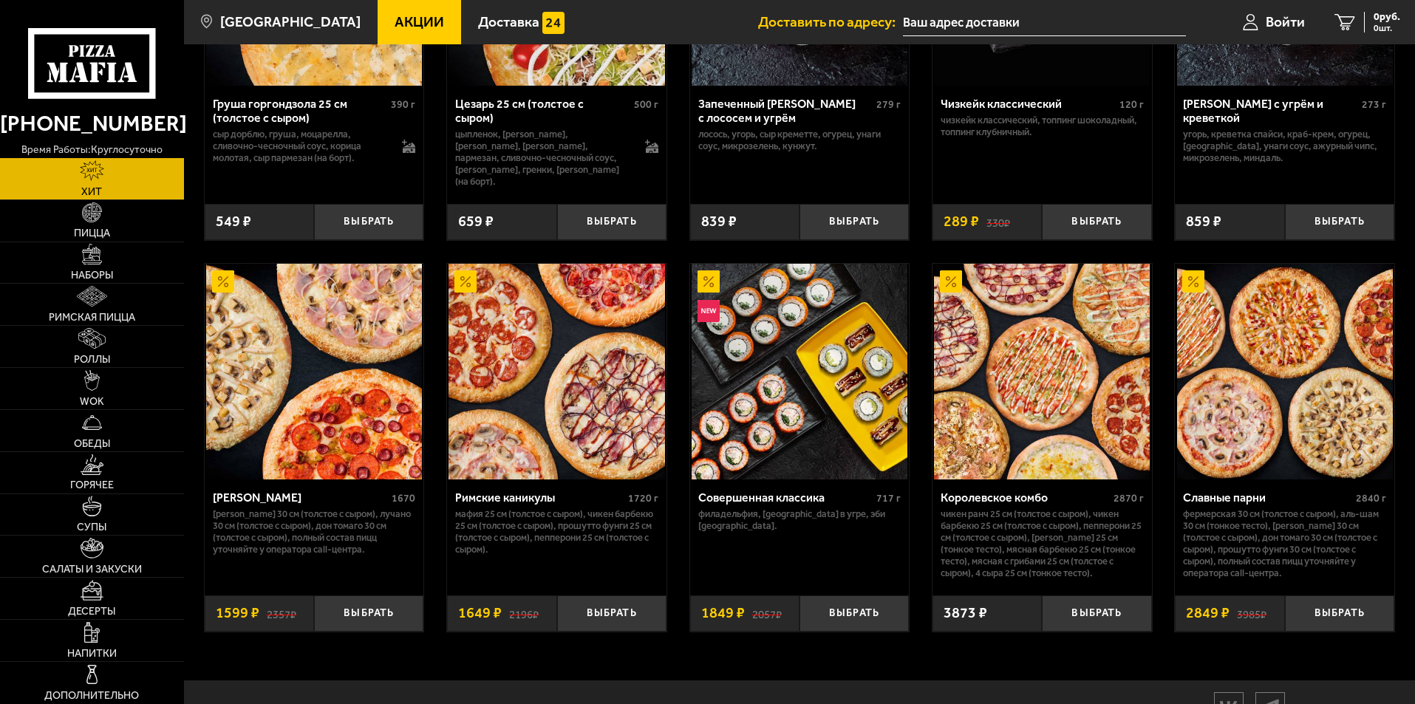
scroll to position [752, 0]
